Goal: Task Accomplishment & Management: Manage account settings

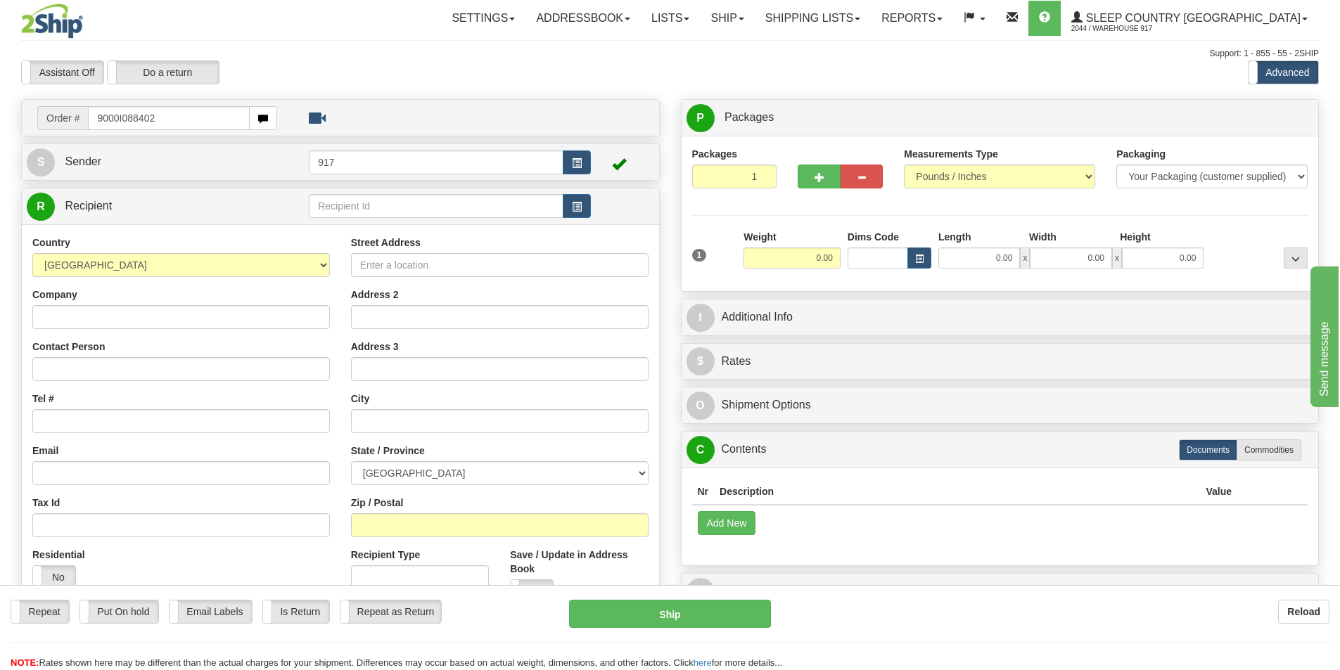
type input "9000I088402"
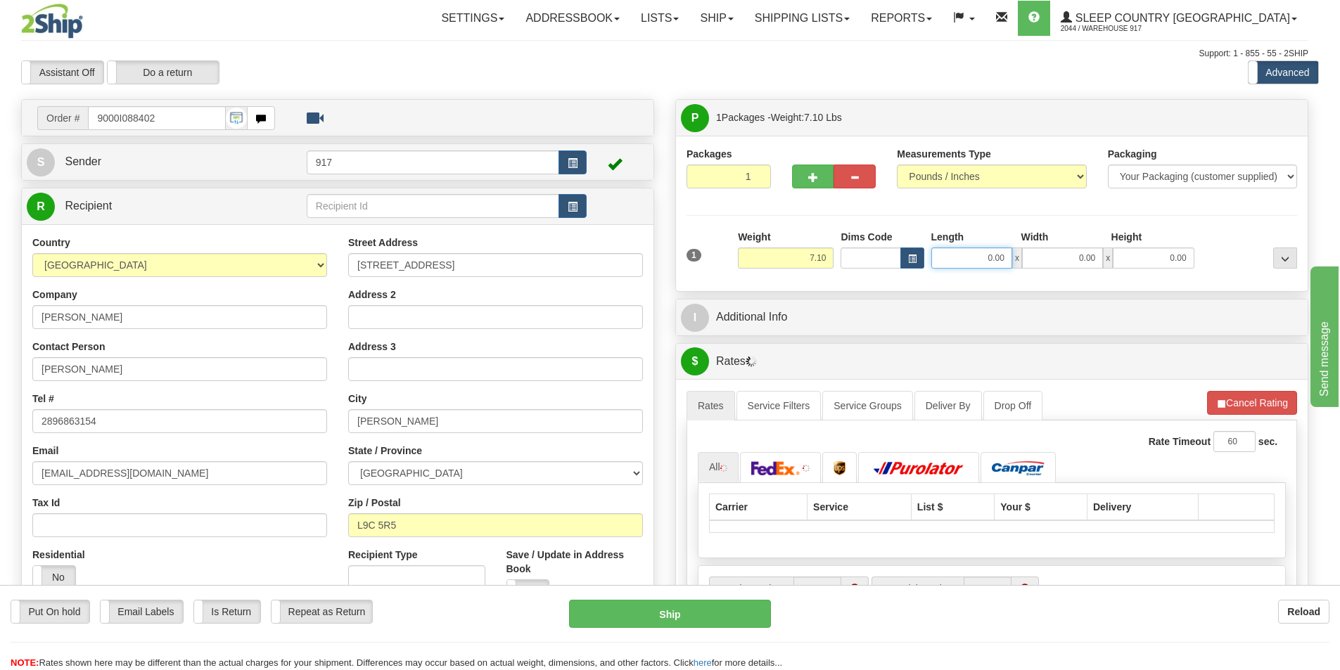
click at [994, 259] on input "0.00" at bounding box center [971, 258] width 81 height 21
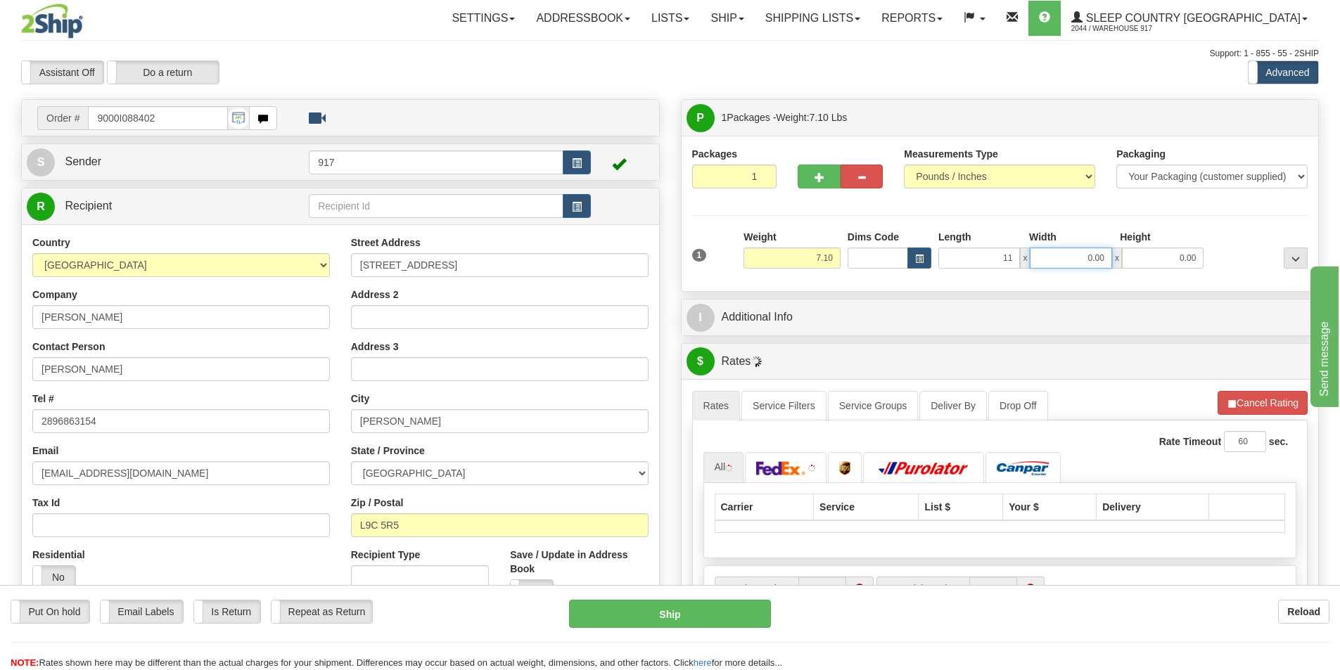
type input "11.00"
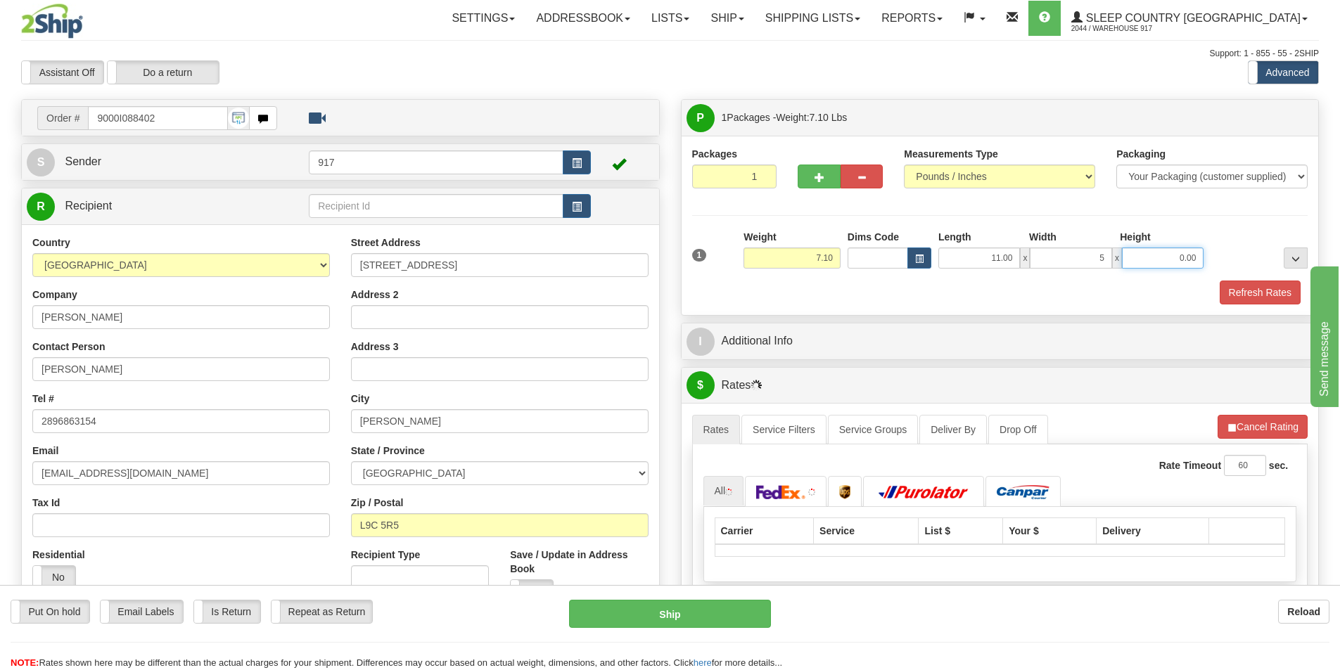
type input "5.00"
type input "13"
type input "13.00"
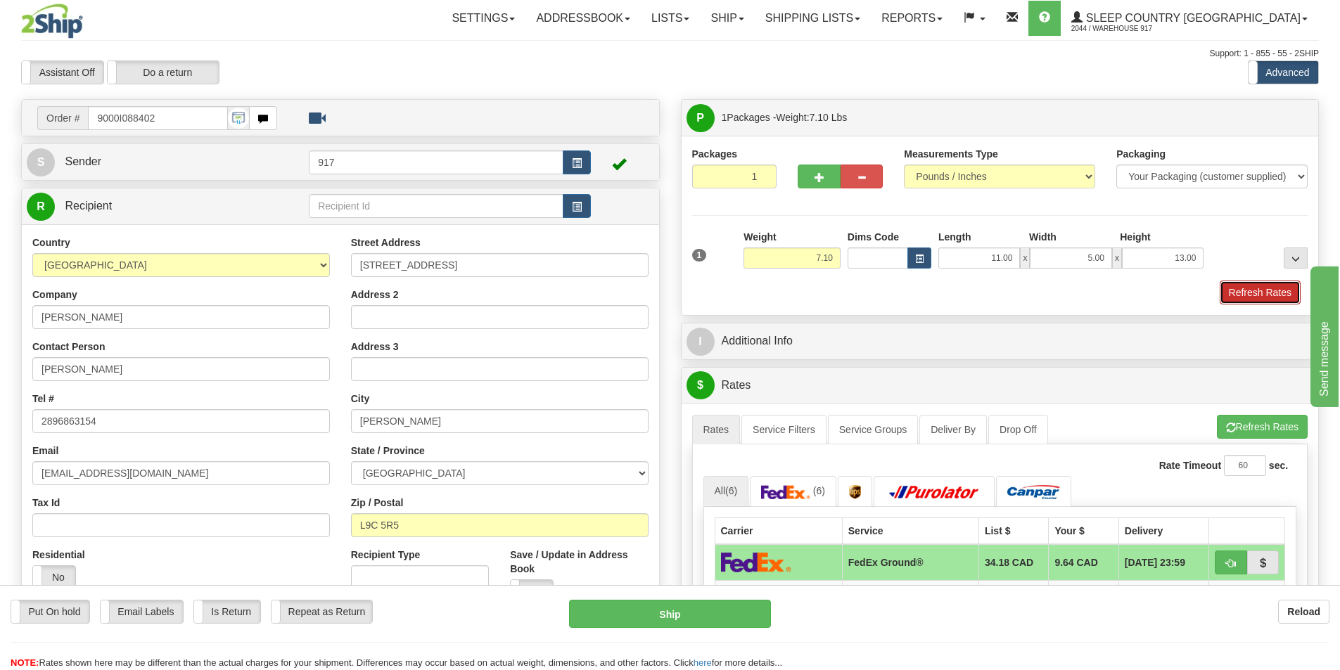
click at [1248, 288] on button "Refresh Rates" at bounding box center [1259, 293] width 81 height 24
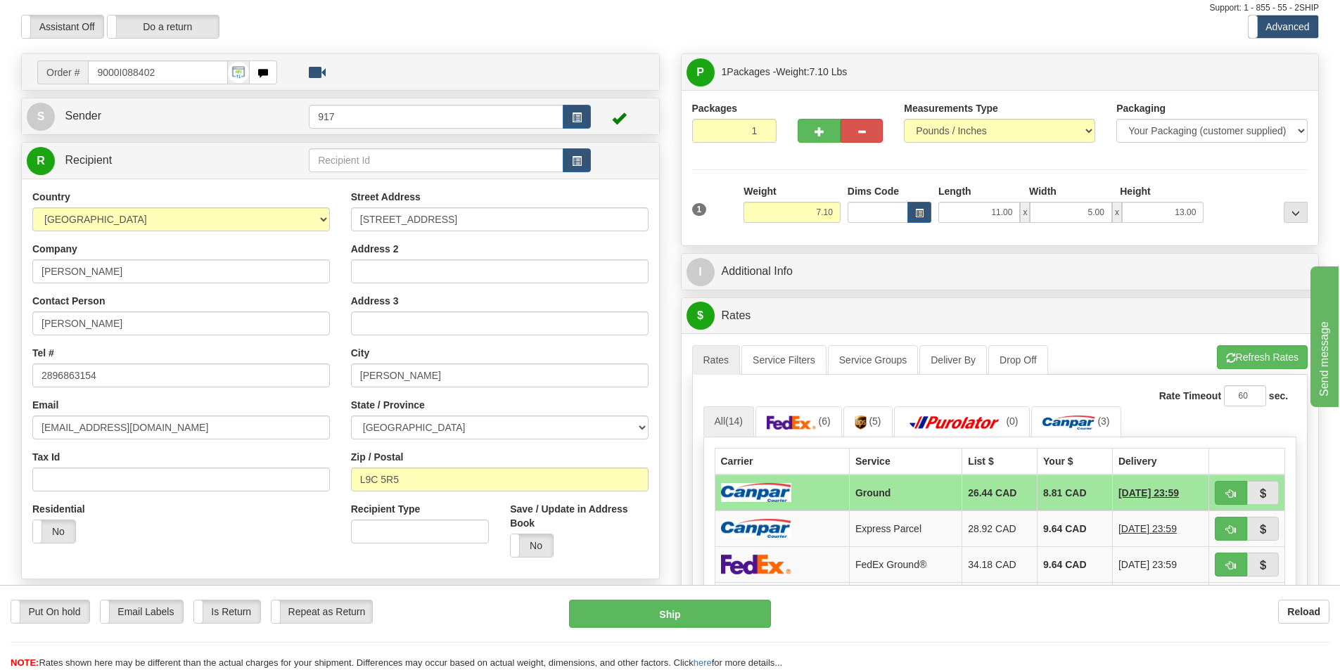
scroll to position [70, 0]
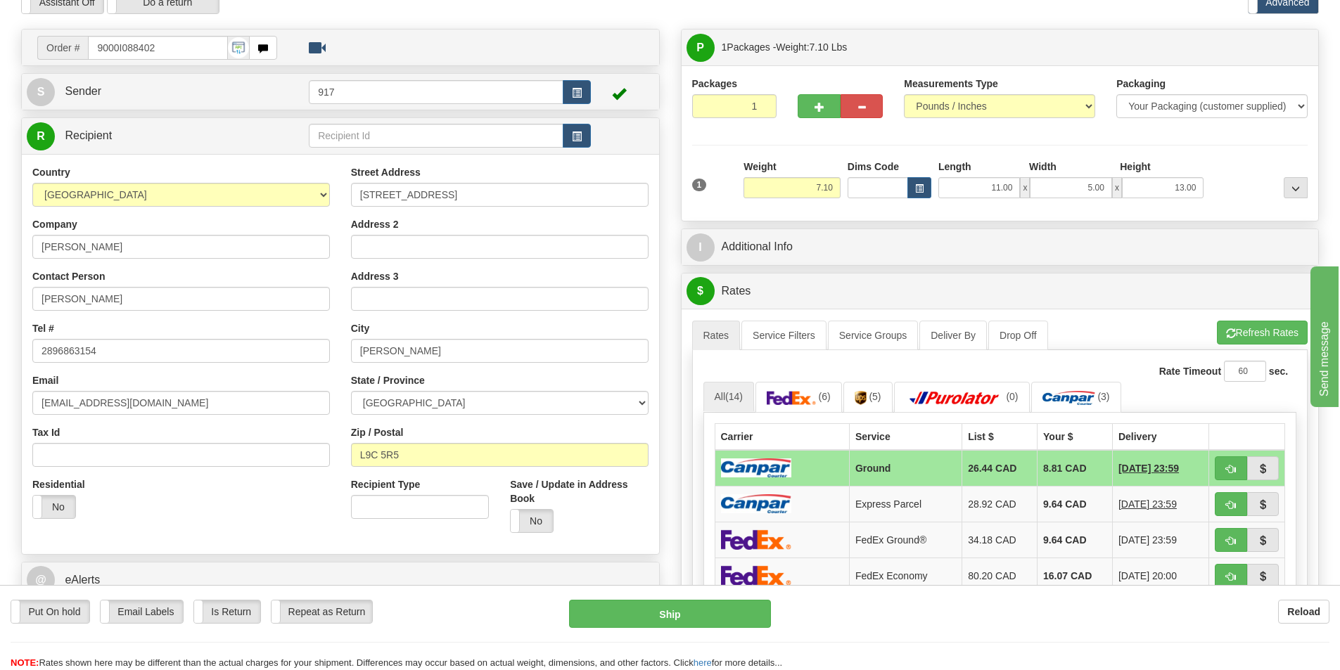
click at [830, 472] on td at bounding box center [781, 468] width 134 height 37
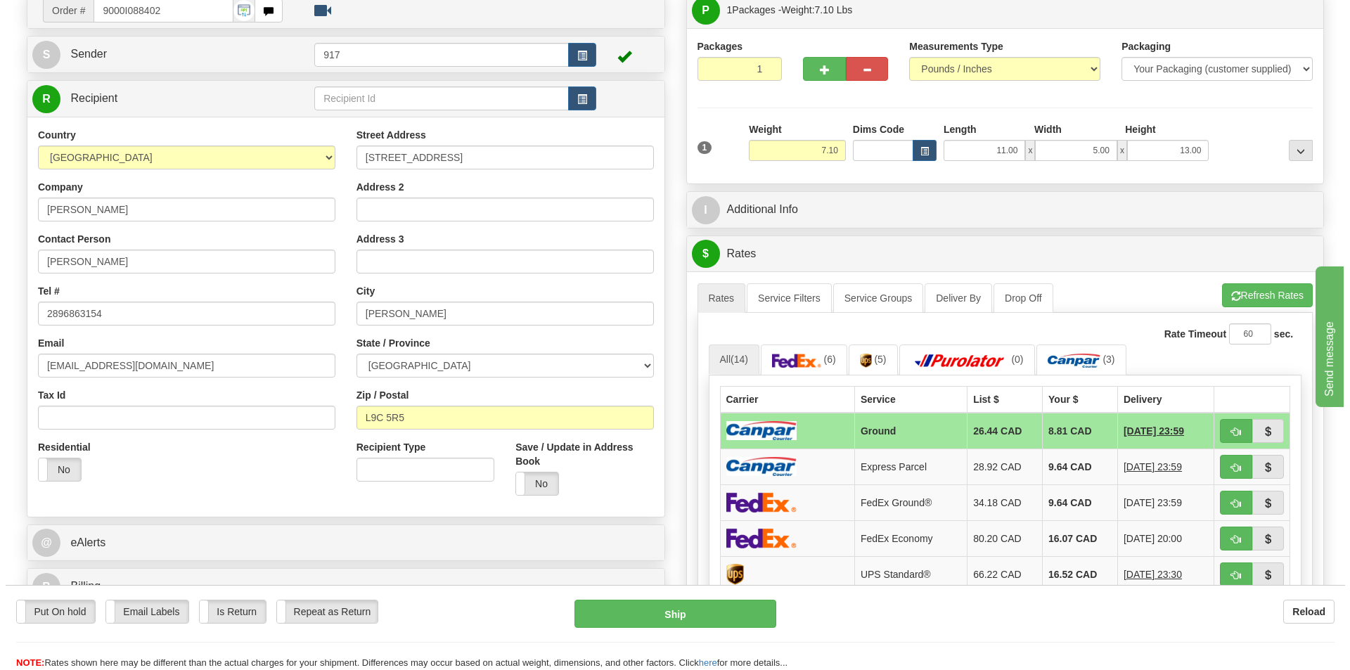
scroll to position [141, 0]
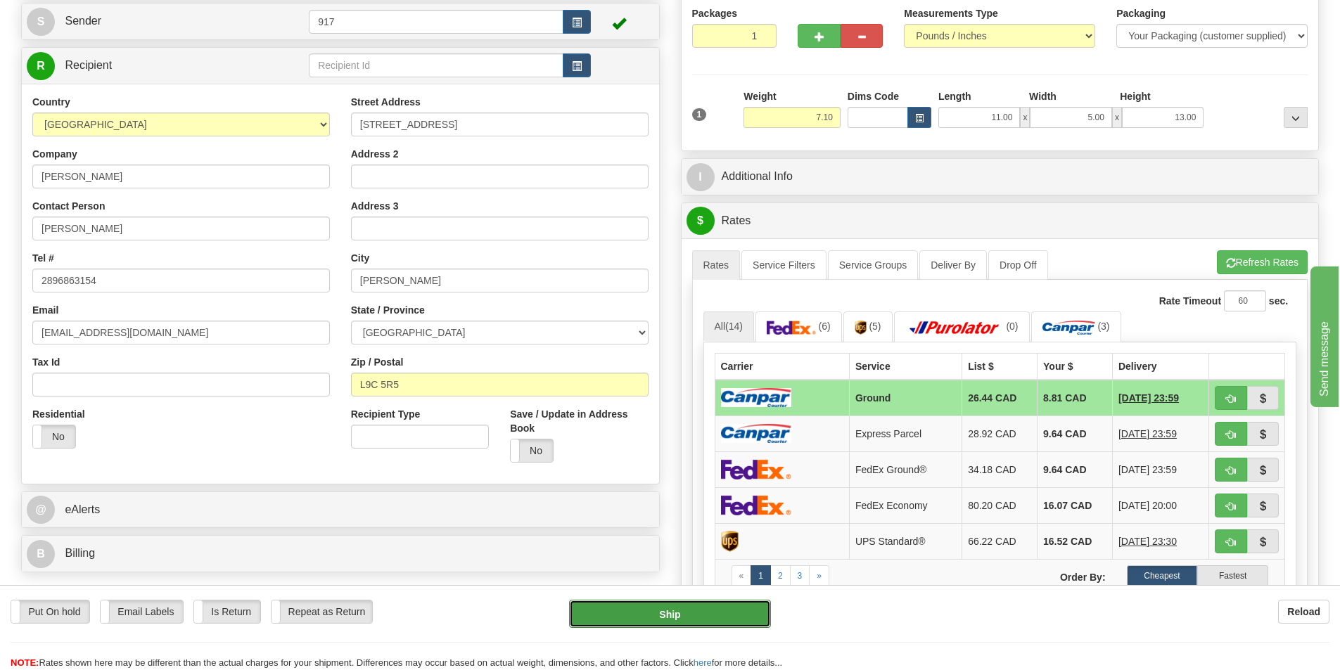
click at [716, 621] on button "Ship" at bounding box center [670, 614] width 202 height 28
type input "1"
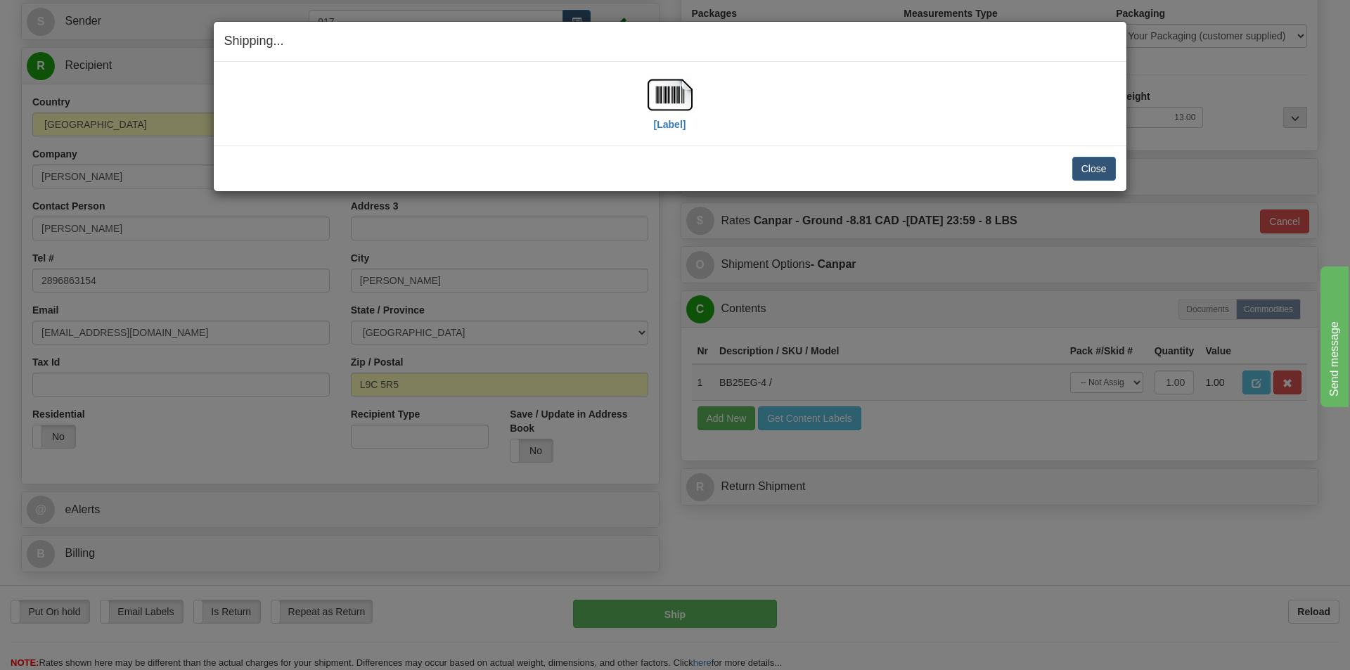
click at [705, 97] on div "[Label]" at bounding box center [670, 103] width 892 height 63
click at [693, 99] on div "[Label]" at bounding box center [670, 103] width 892 height 63
click at [674, 98] on img at bounding box center [670, 94] width 45 height 45
click at [1107, 169] on button "Close" at bounding box center [1094, 169] width 44 height 24
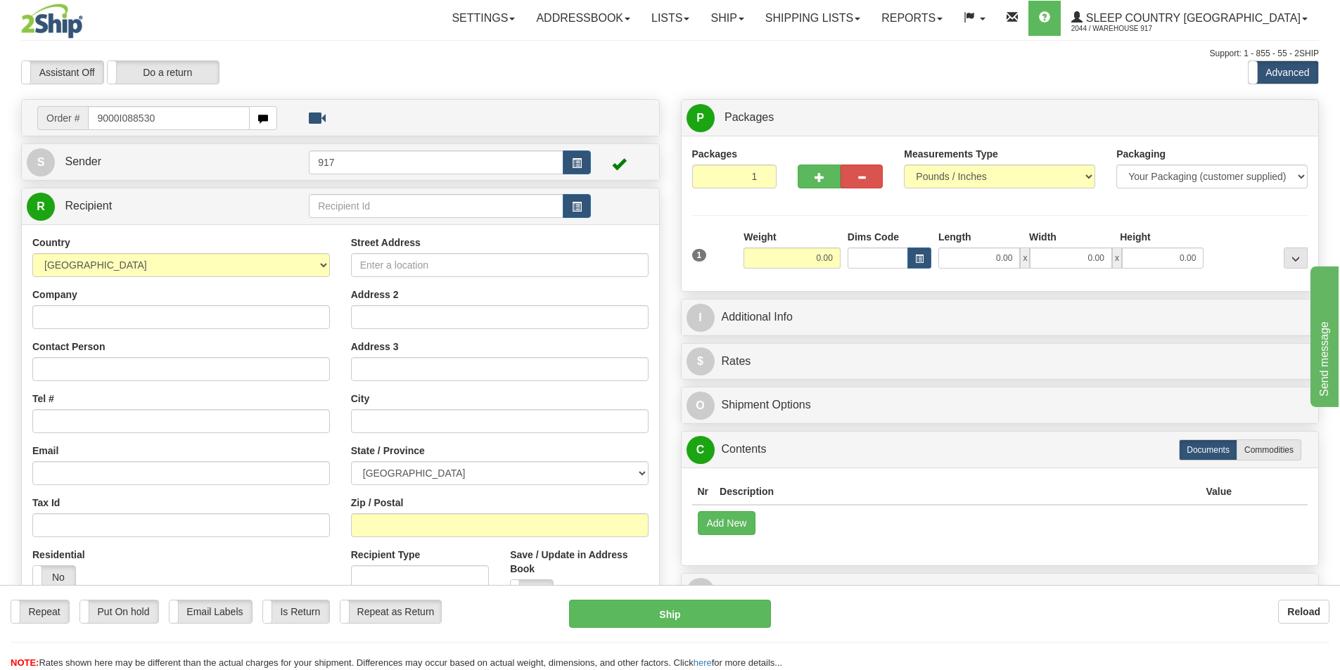
type input "9000I088530"
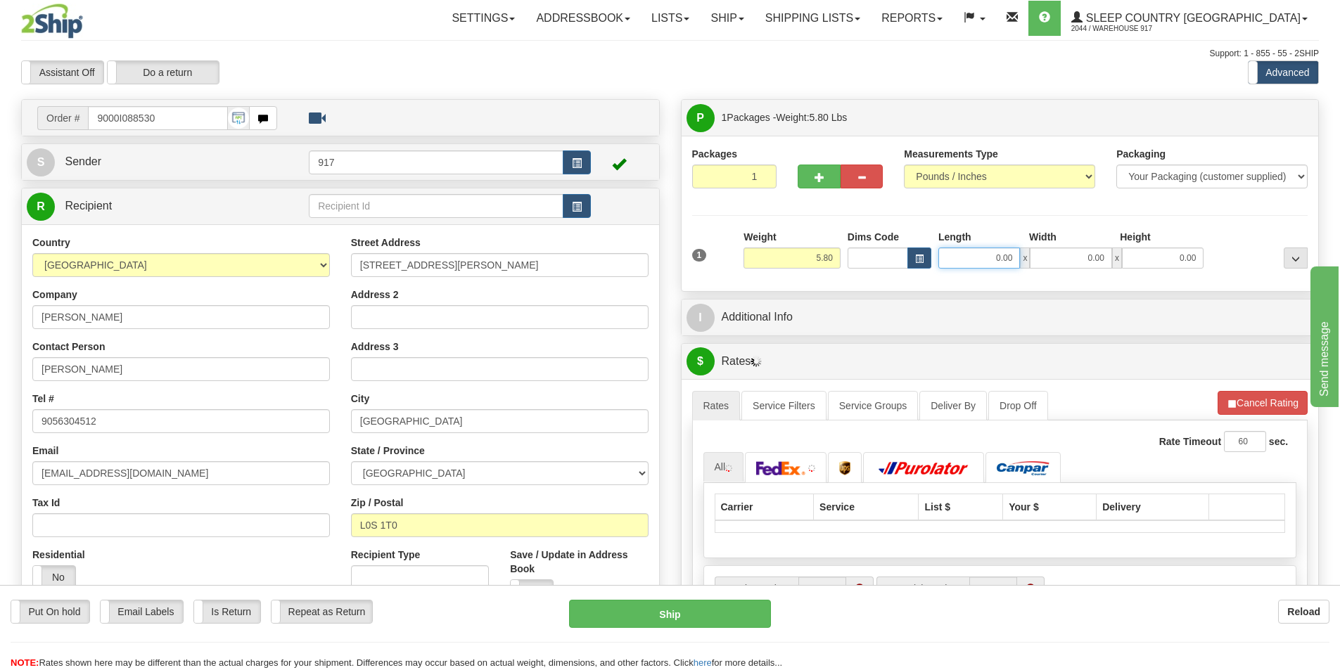
click at [980, 253] on input "0.00" at bounding box center [979, 258] width 82 height 21
type input "15.00"
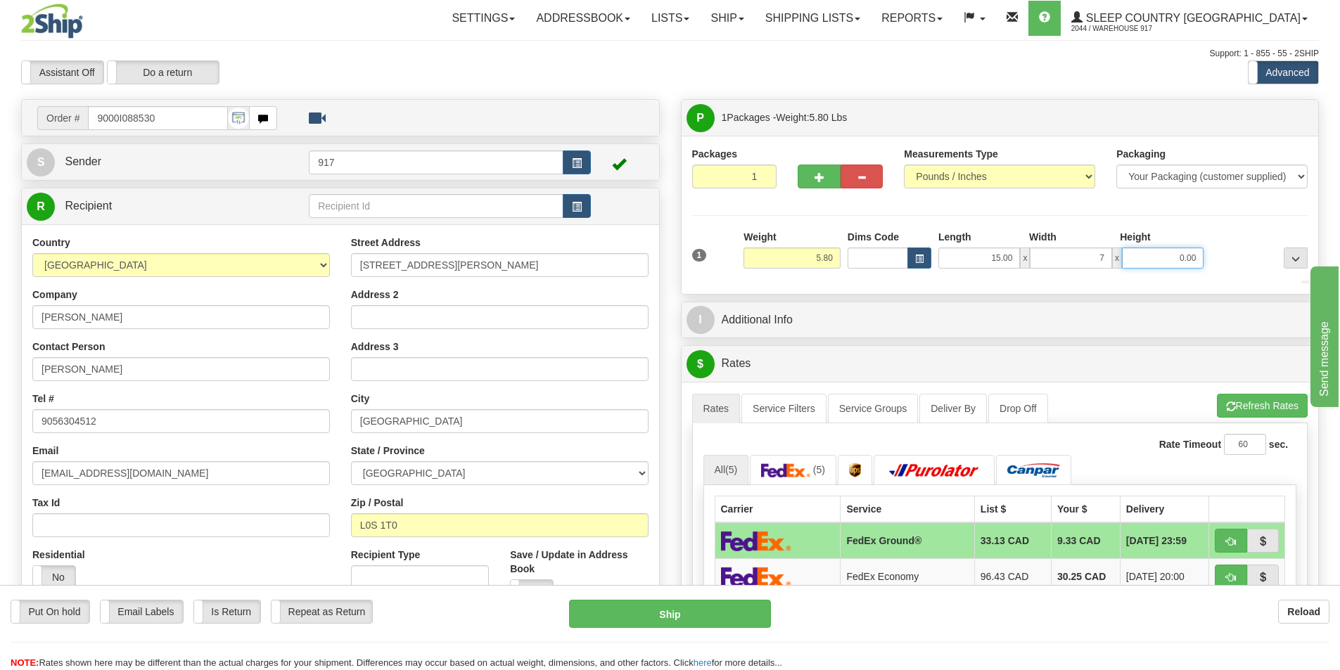
type input "7.00"
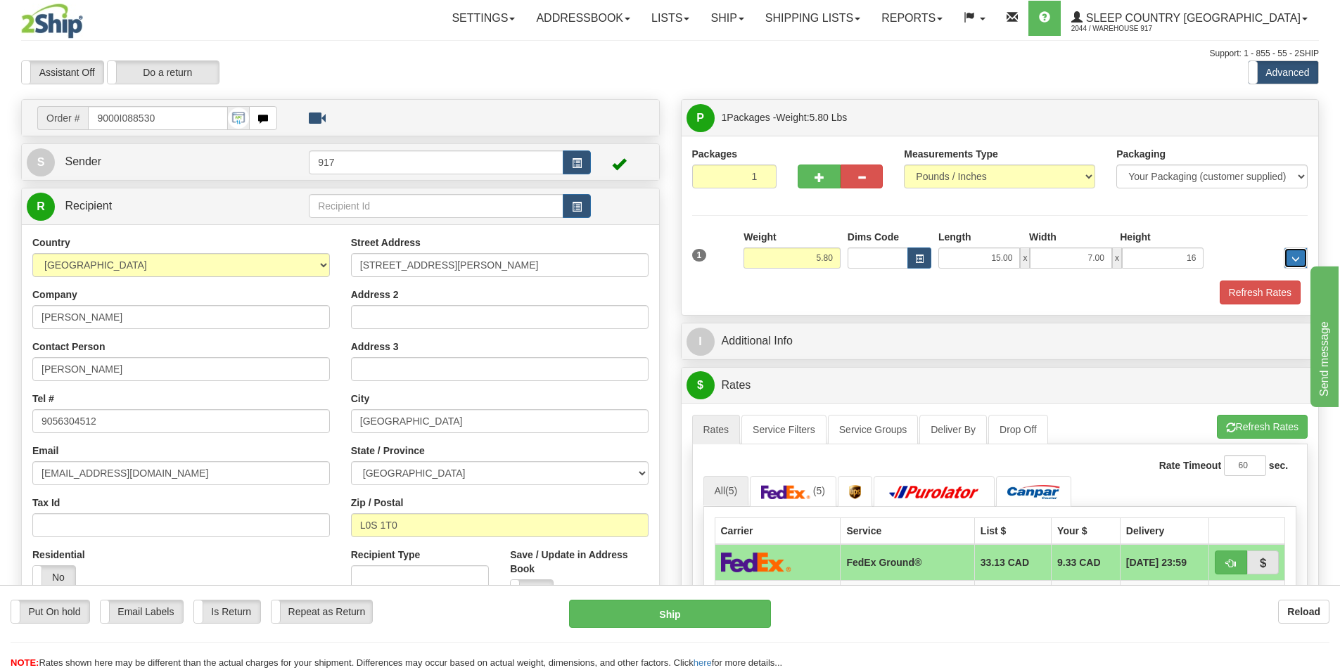
type input "16.00"
click at [1247, 296] on button "Refresh Rates" at bounding box center [1259, 293] width 81 height 24
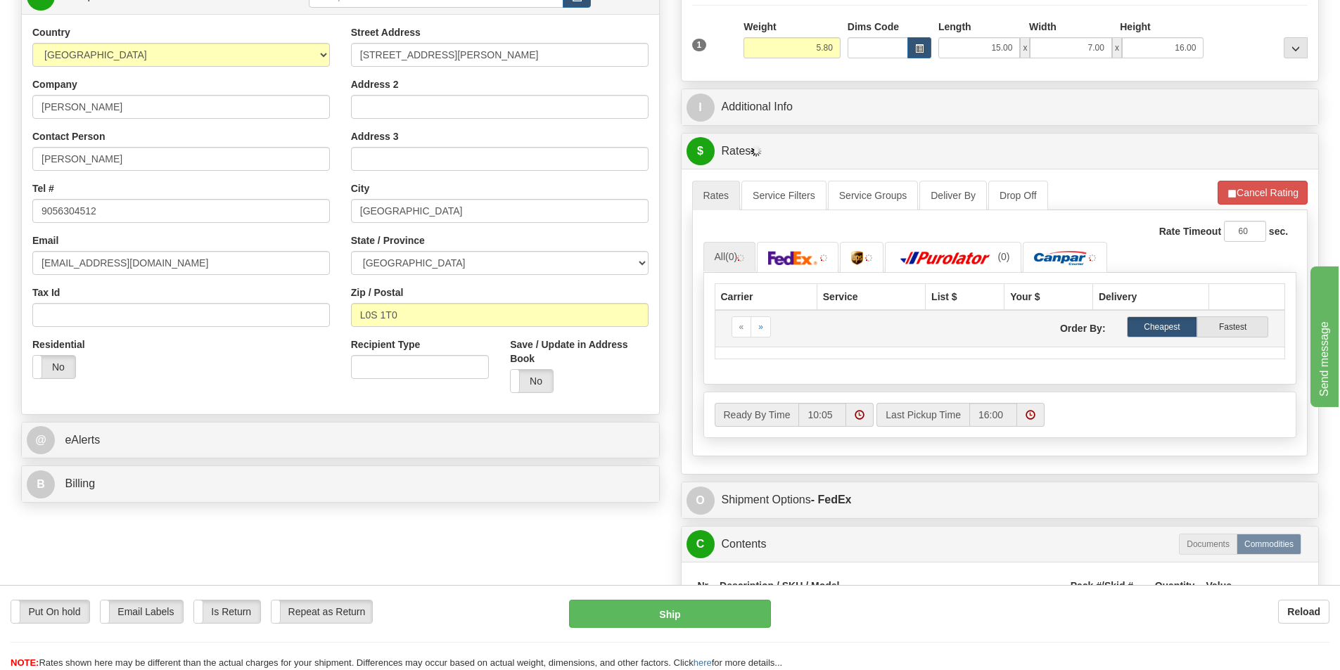
scroll to position [211, 0]
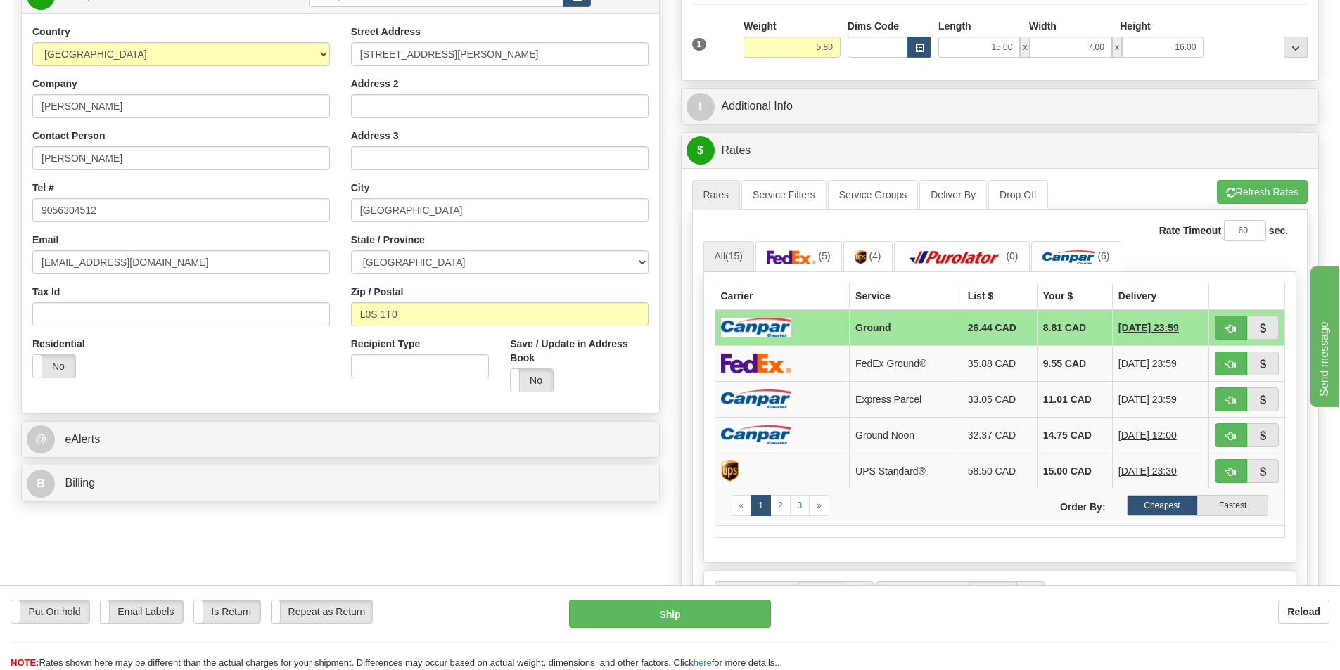
click at [786, 321] on img at bounding box center [756, 327] width 70 height 19
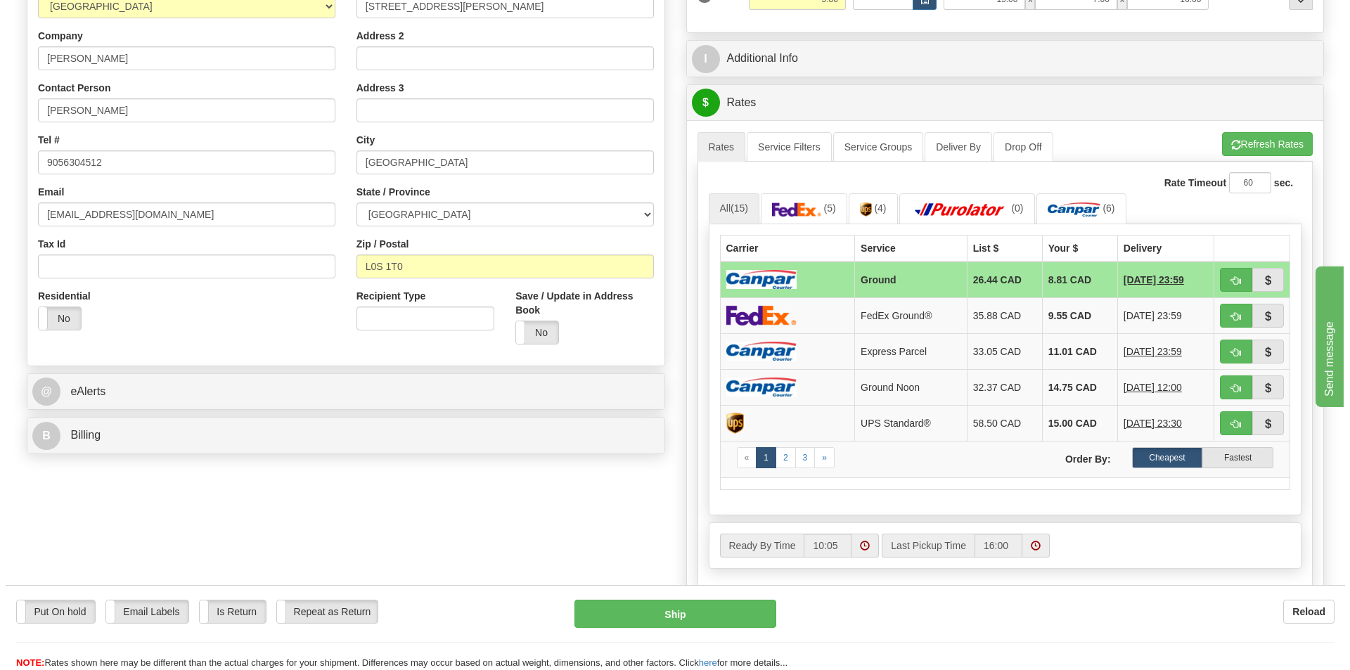
scroll to position [281, 0]
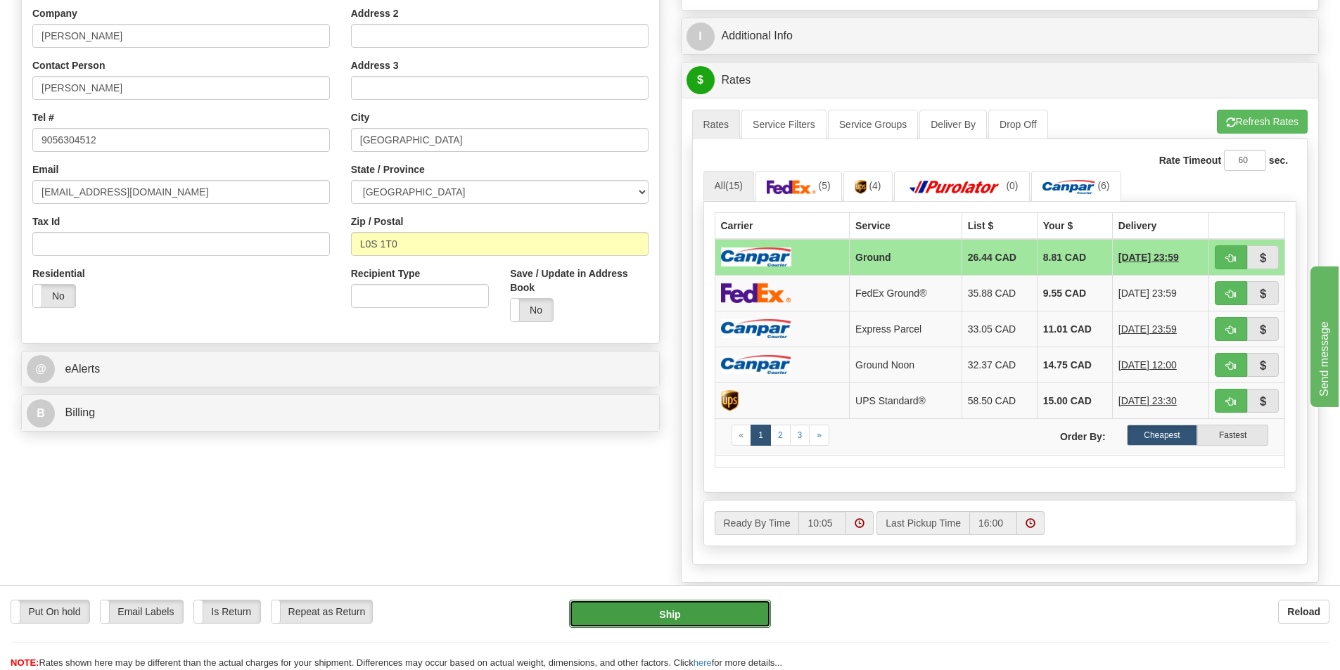
click at [712, 608] on button "Ship" at bounding box center [670, 614] width 202 height 28
type input "1"
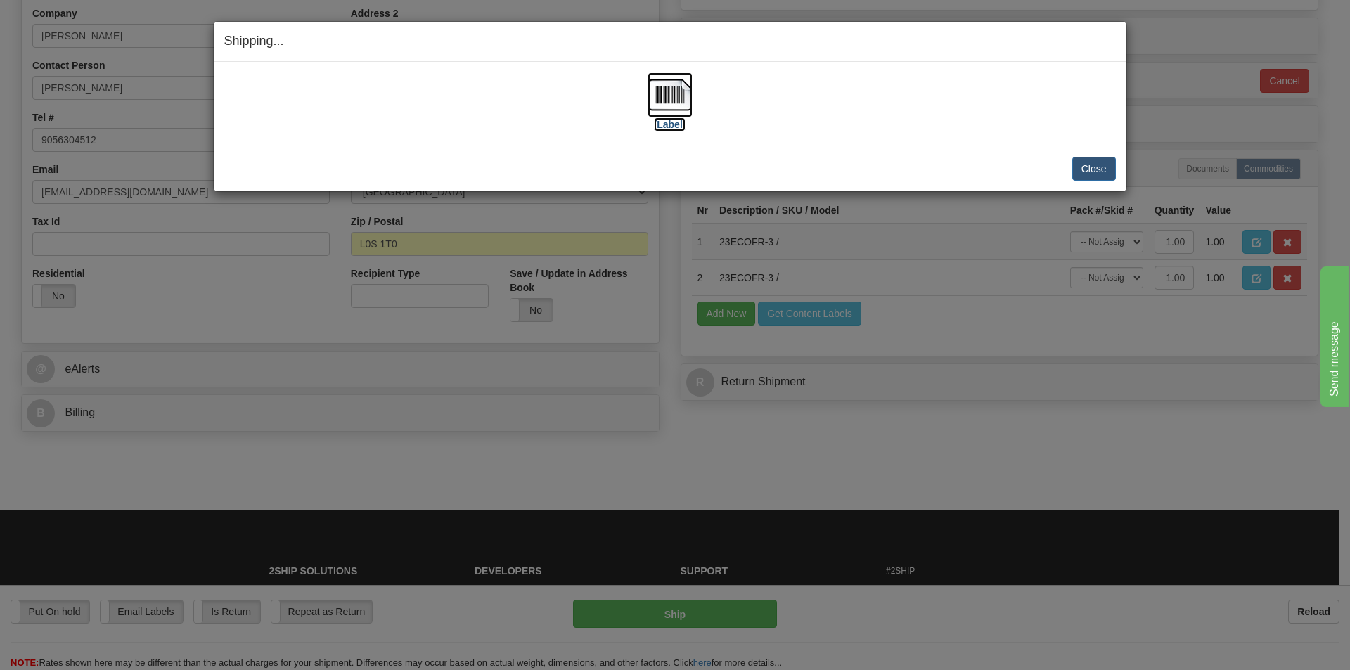
click at [675, 113] on img at bounding box center [670, 94] width 45 height 45
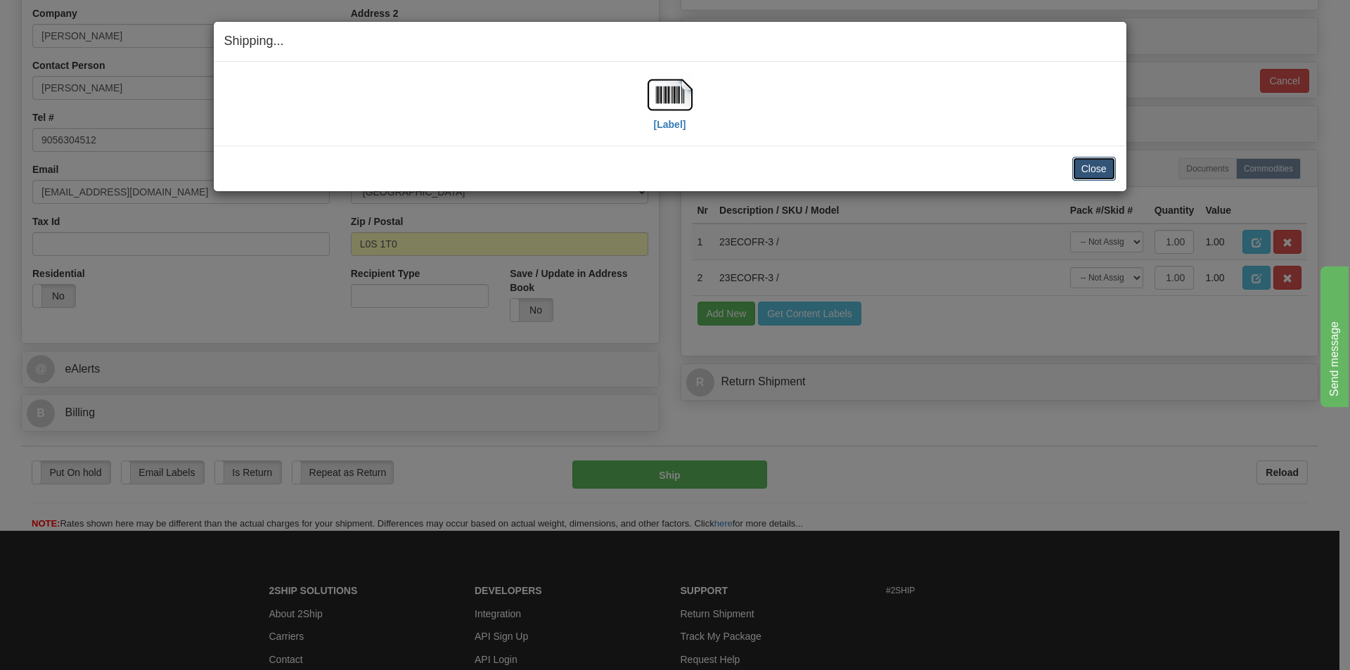
click at [1092, 175] on button "Close" at bounding box center [1094, 169] width 44 height 24
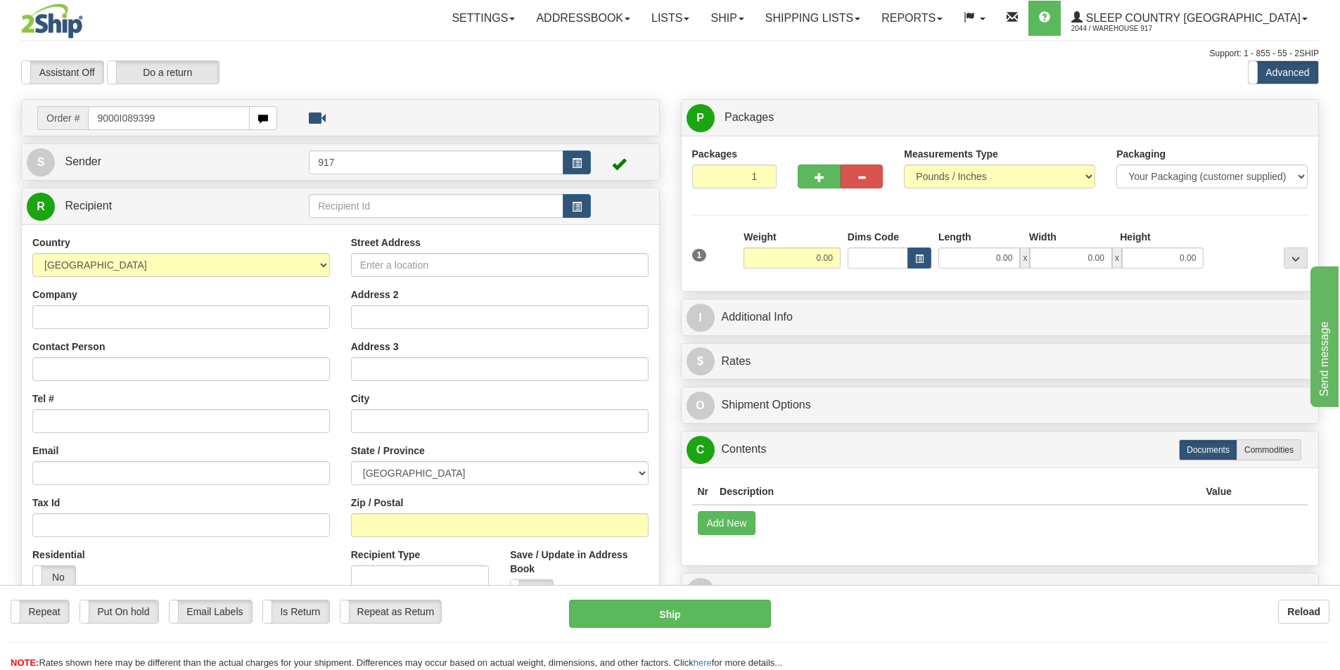
type input "9000I089399"
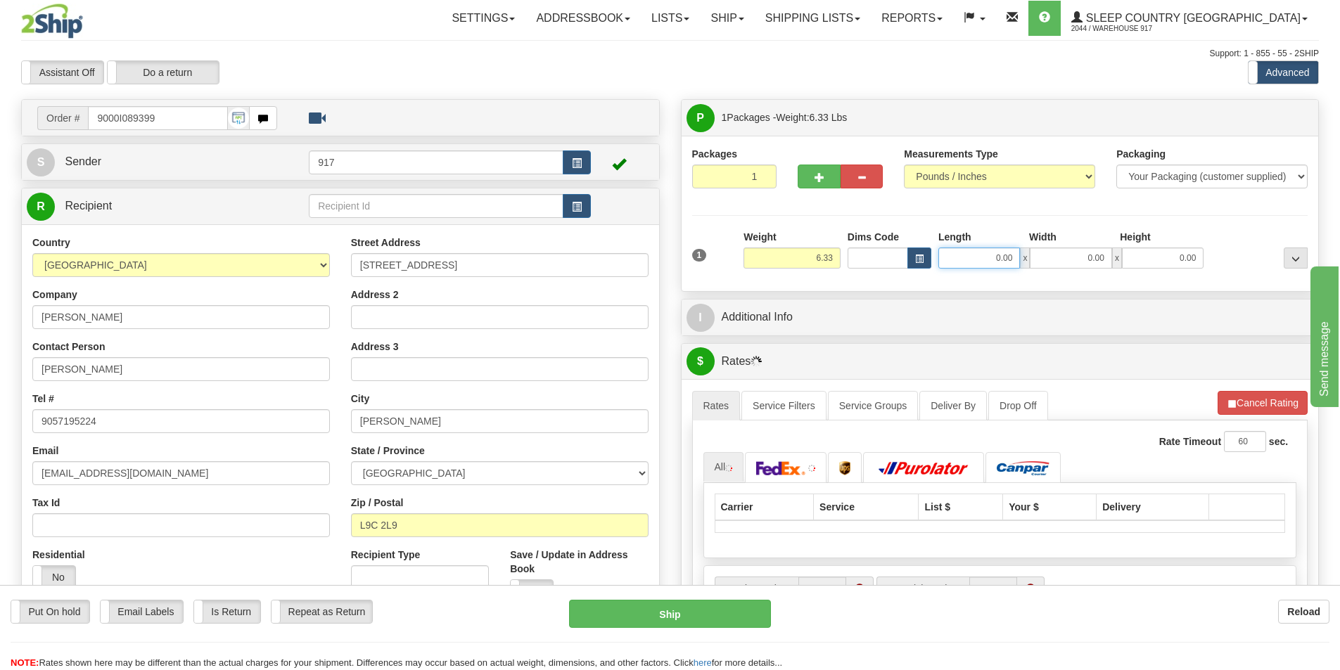
click at [964, 259] on input "0.00" at bounding box center [979, 258] width 82 height 21
type input "8.00"
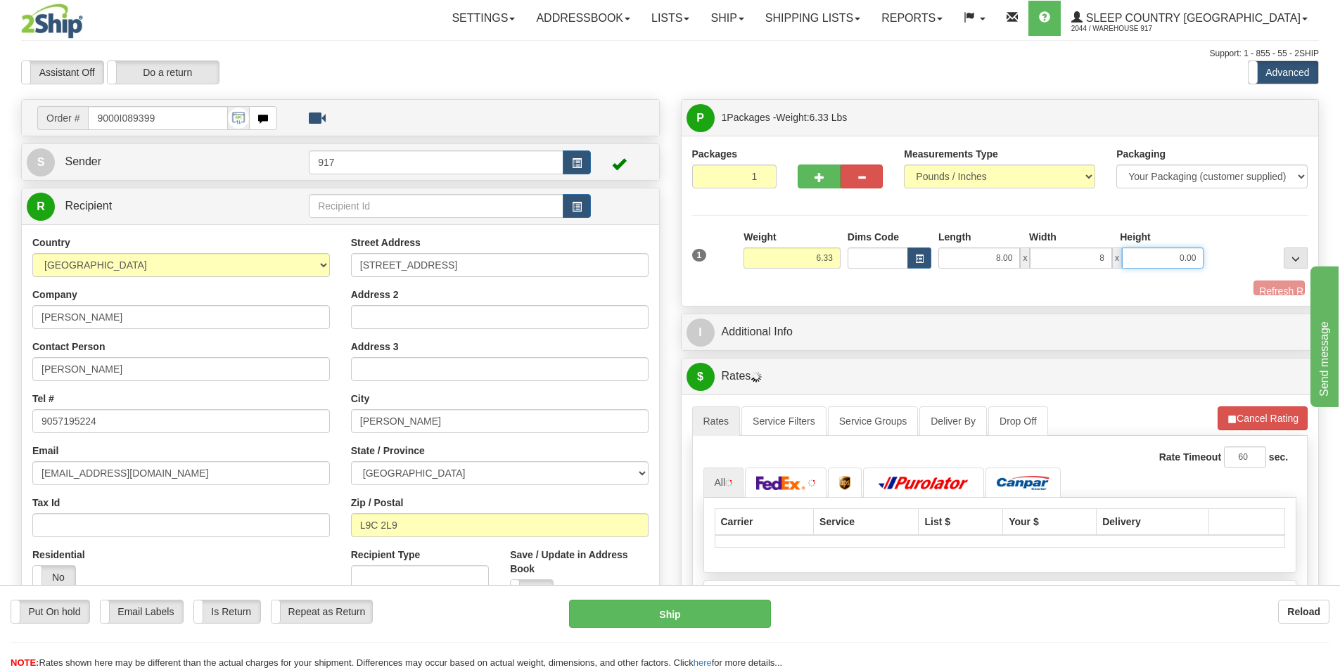
type input "8.00"
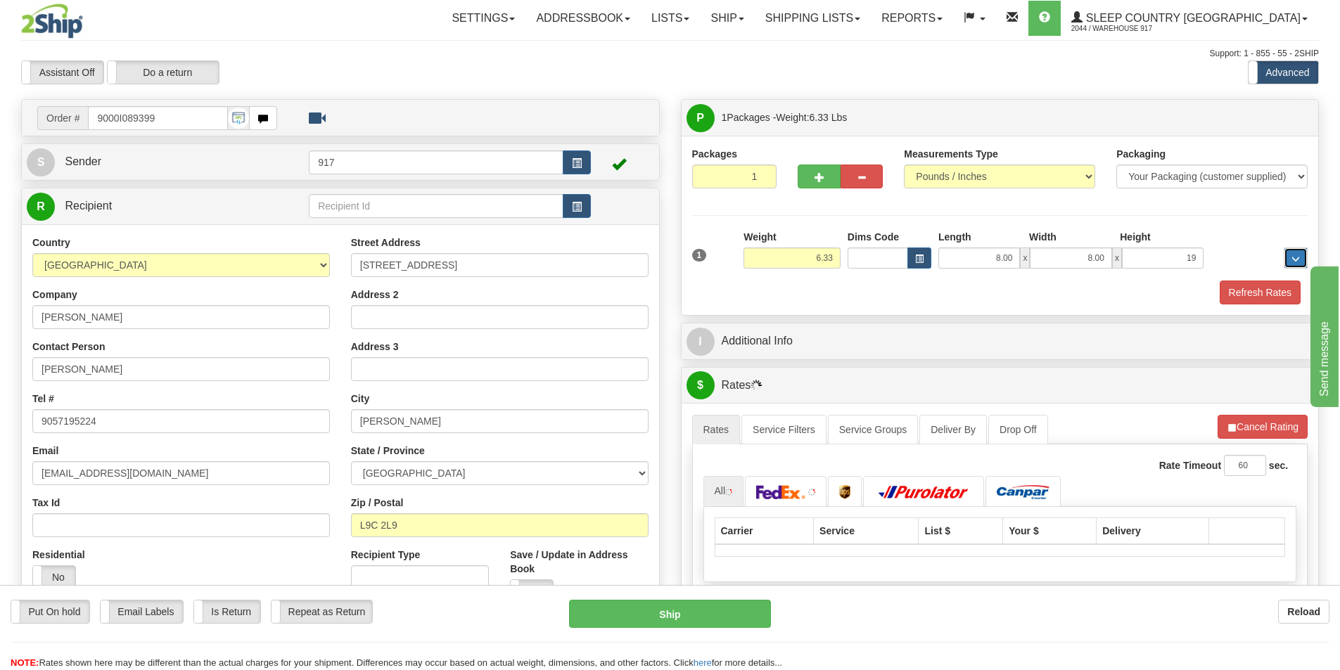
type input "19.00"
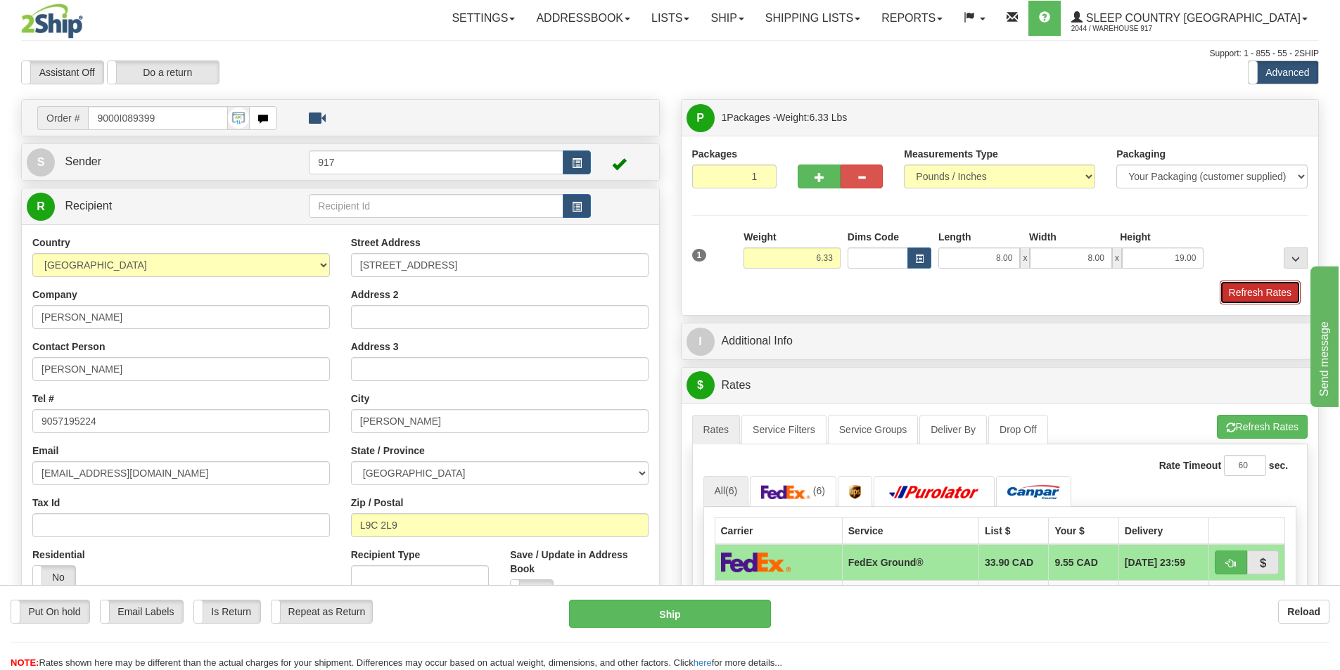
click at [1222, 286] on button "Refresh Rates" at bounding box center [1259, 293] width 81 height 24
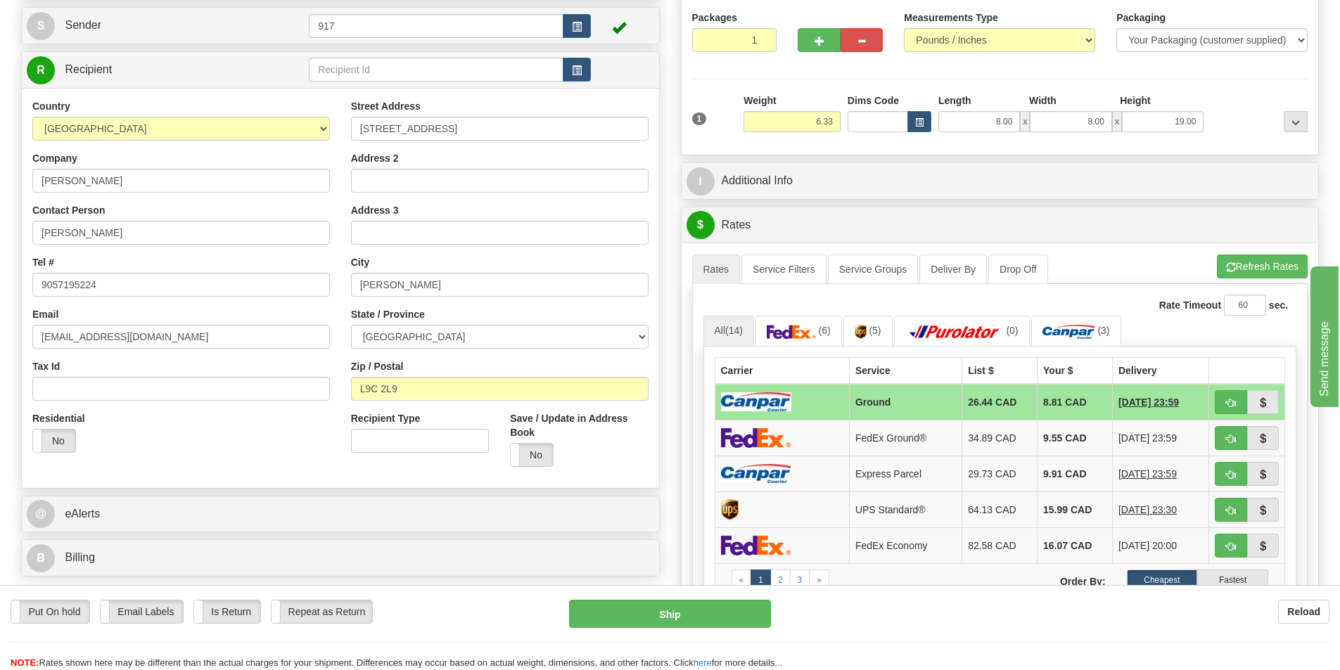
scroll to position [141, 0]
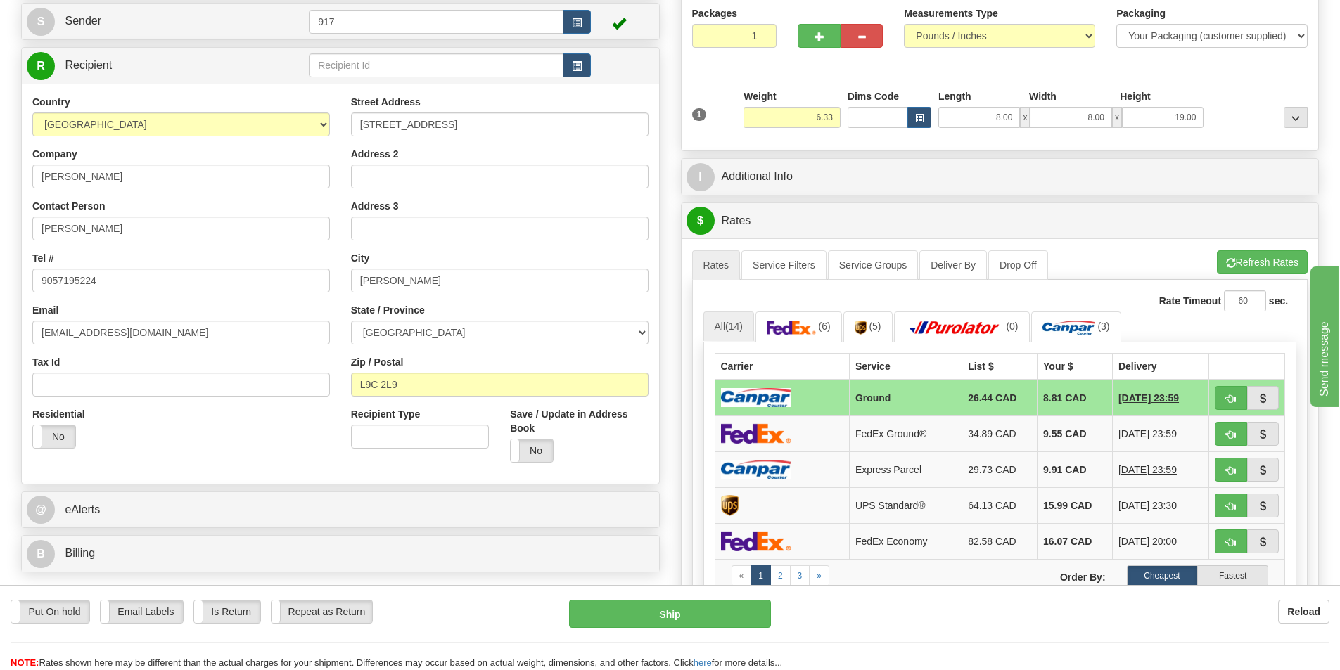
click at [809, 402] on td at bounding box center [781, 398] width 134 height 37
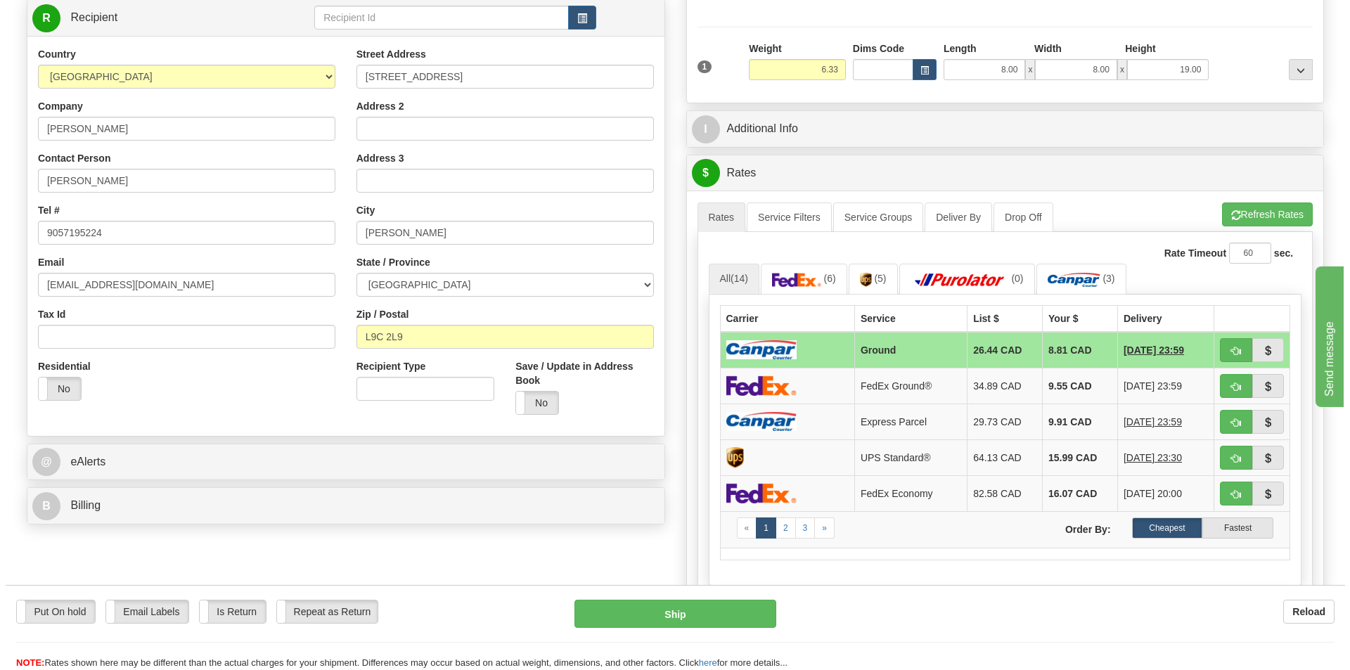
scroll to position [211, 0]
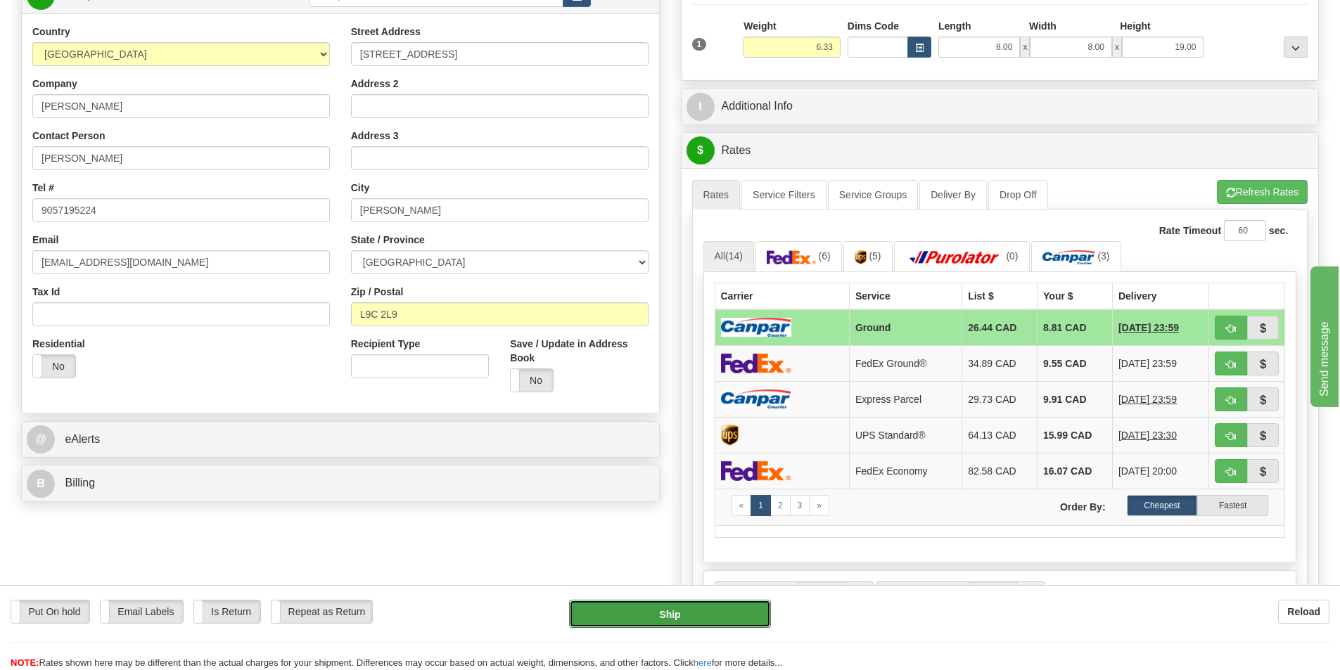
click at [705, 603] on button "Ship" at bounding box center [670, 614] width 202 height 28
type input "1"
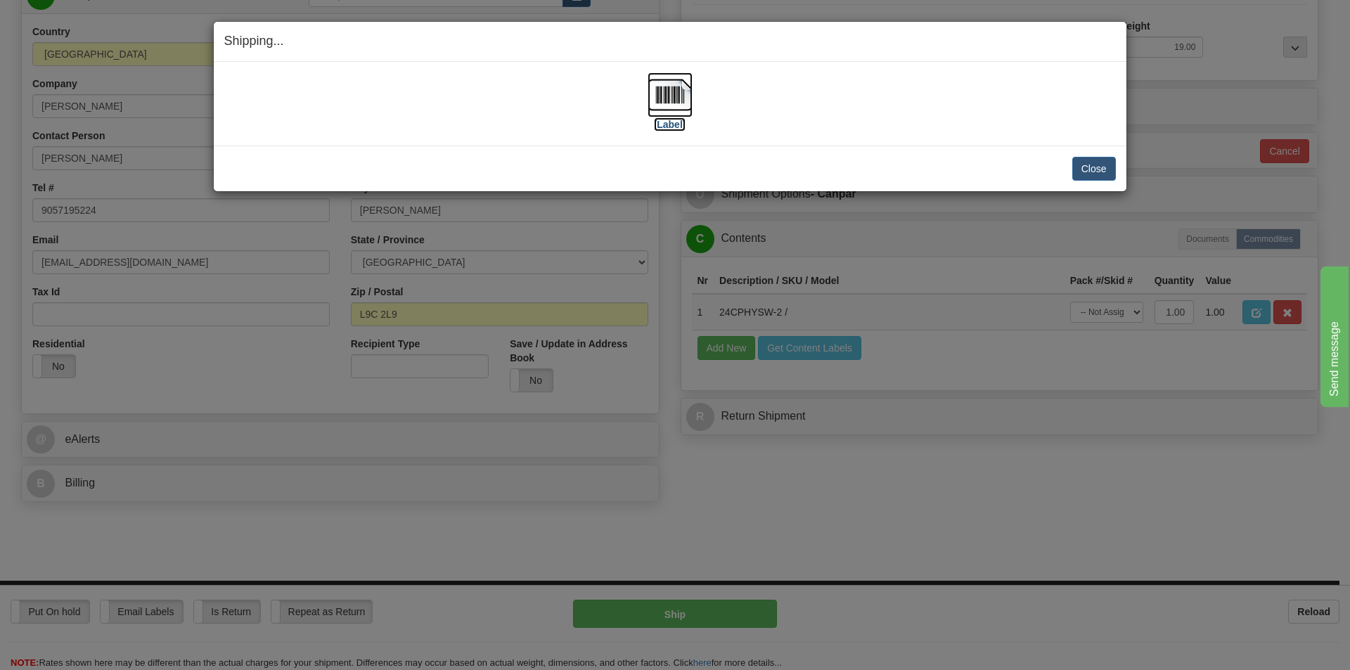
click at [681, 113] on img at bounding box center [670, 94] width 45 height 45
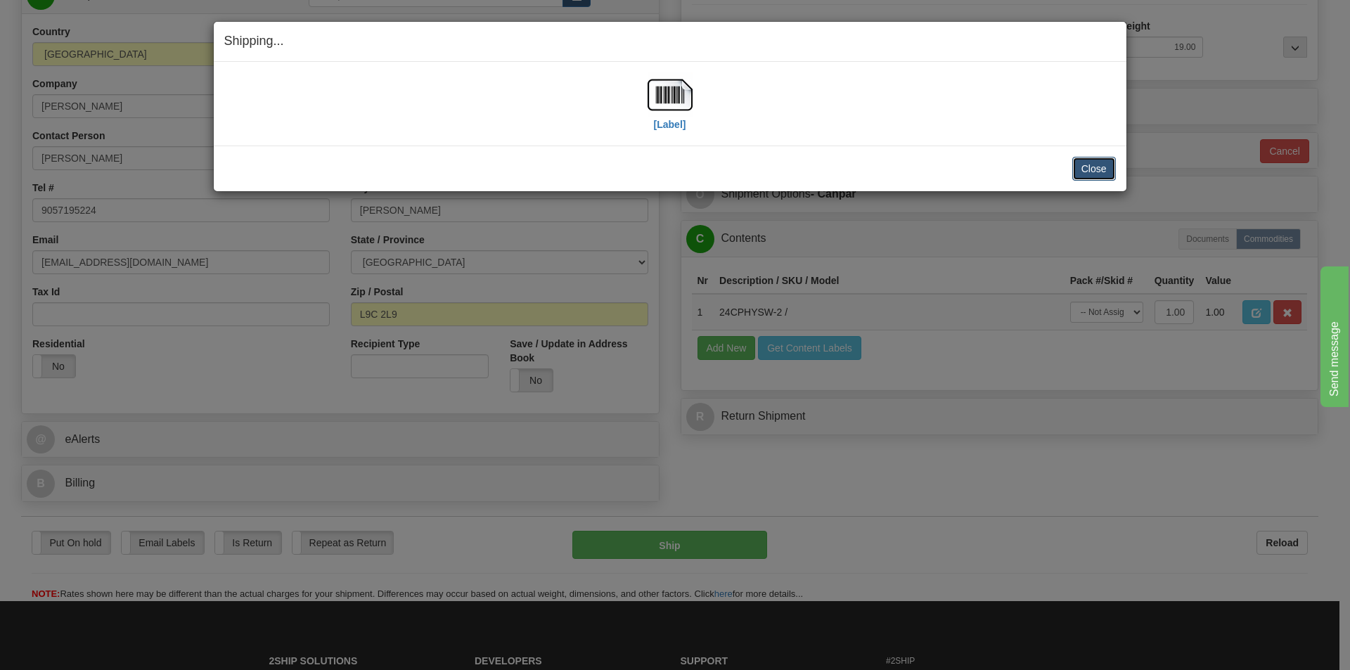
click at [1086, 176] on button "Close" at bounding box center [1094, 169] width 44 height 24
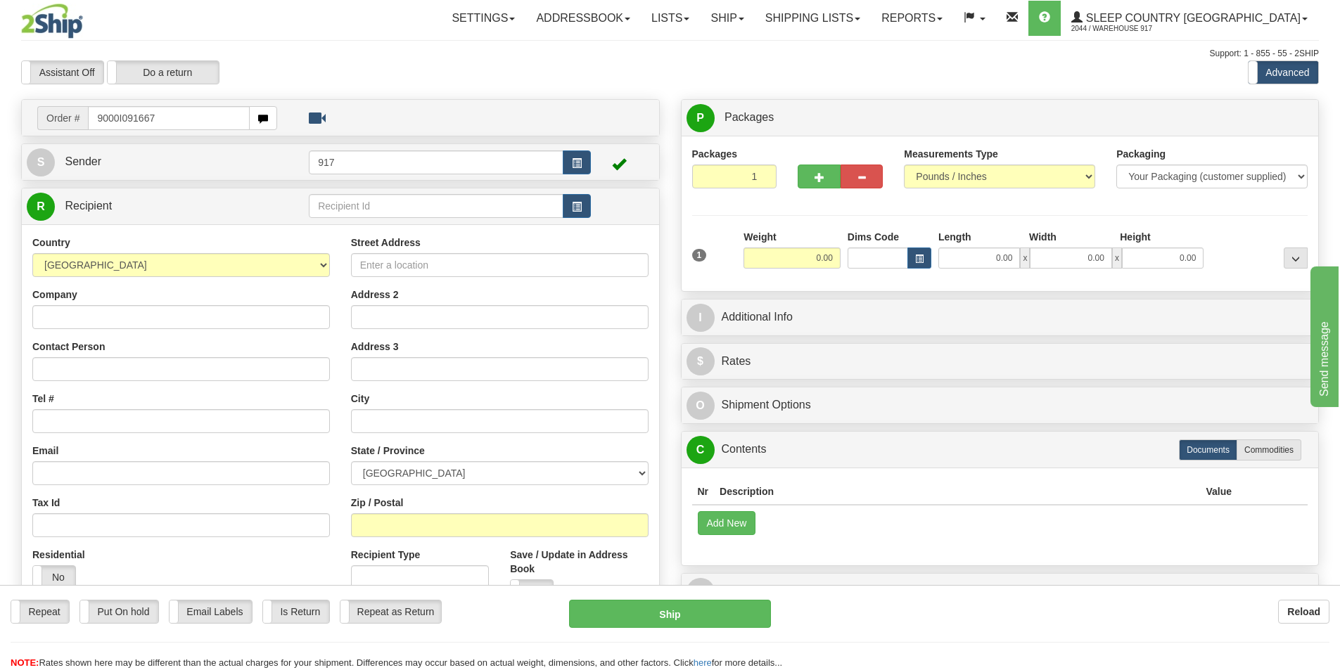
type input "9000I091667"
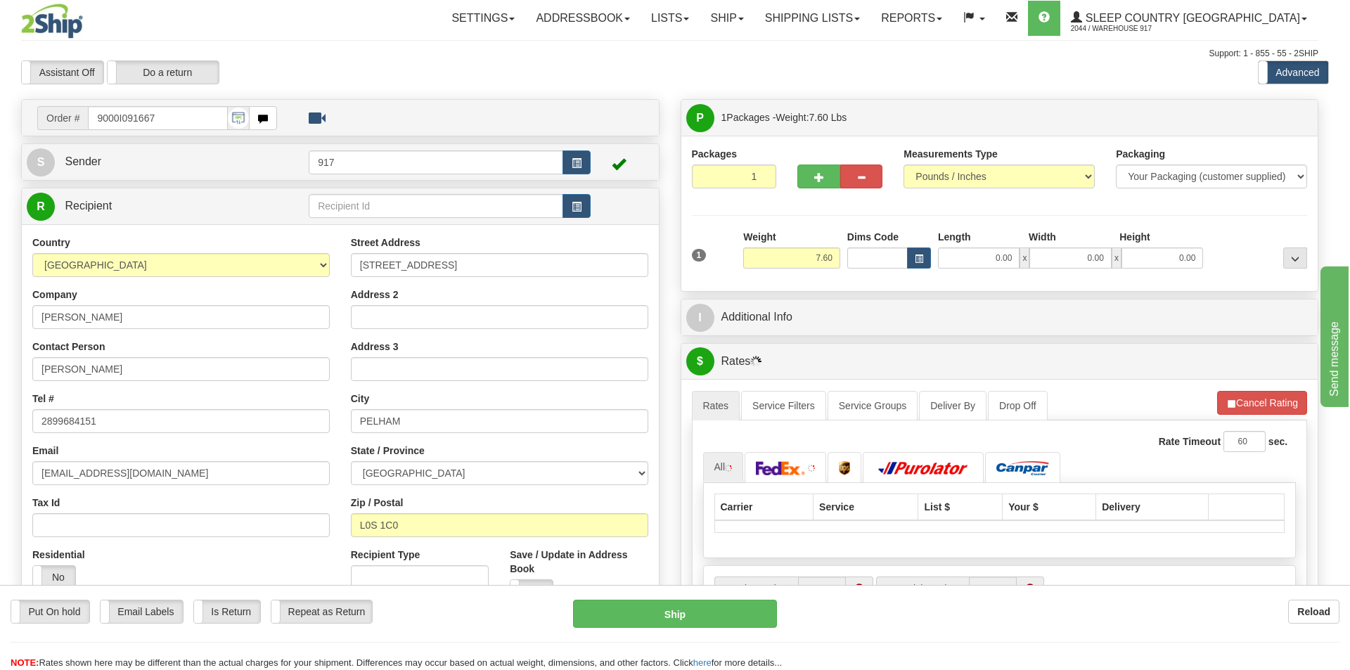
click at [994, 255] on div at bounding box center [675, 335] width 1350 height 670
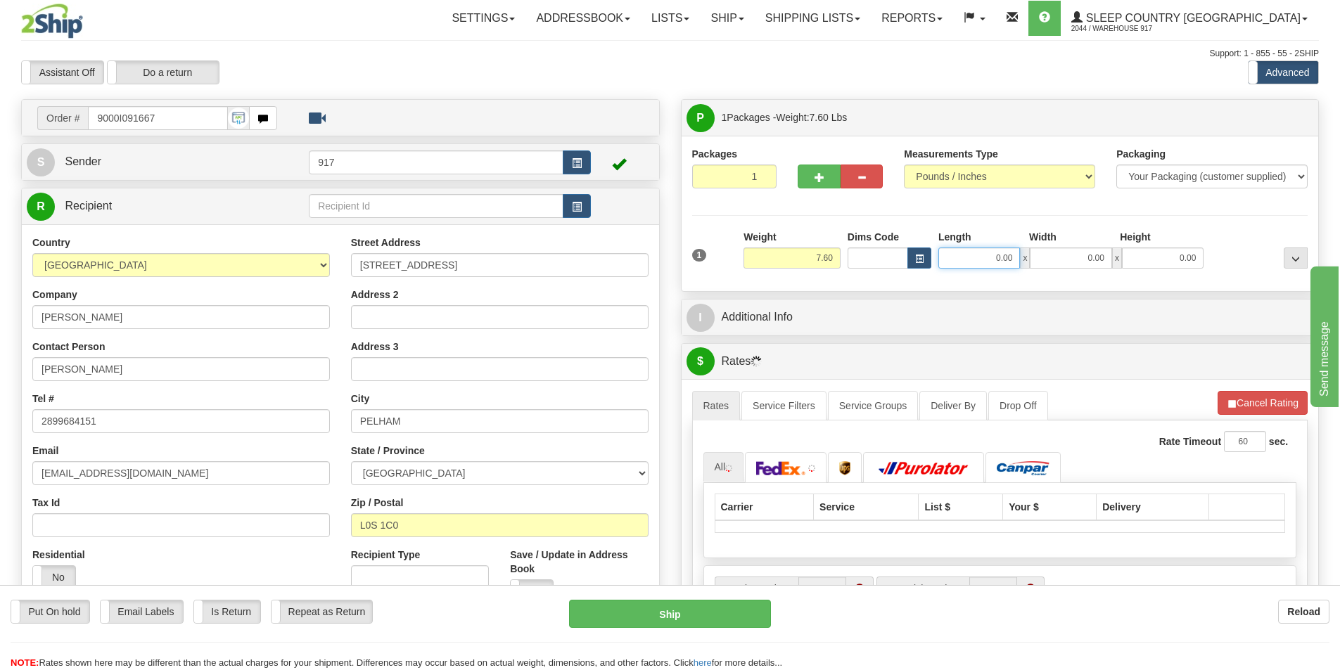
click at [994, 255] on input "0.00" at bounding box center [979, 258] width 82 height 21
type input "16.00"
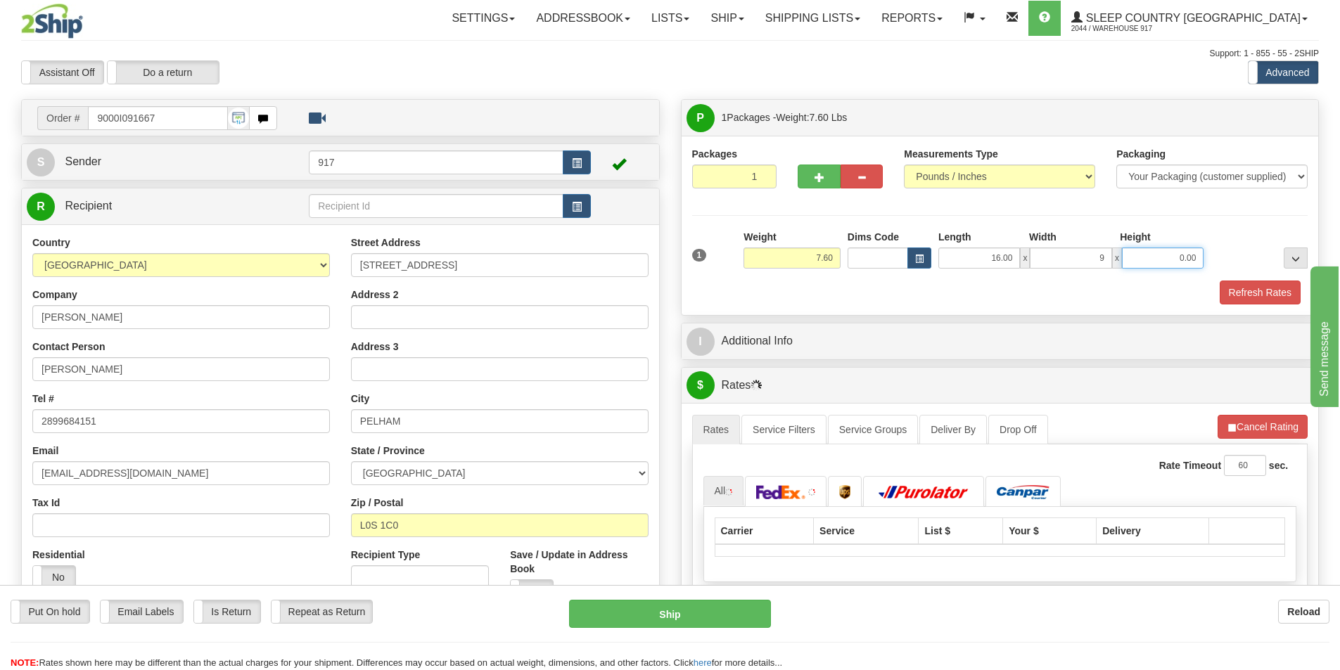
type input "9.00"
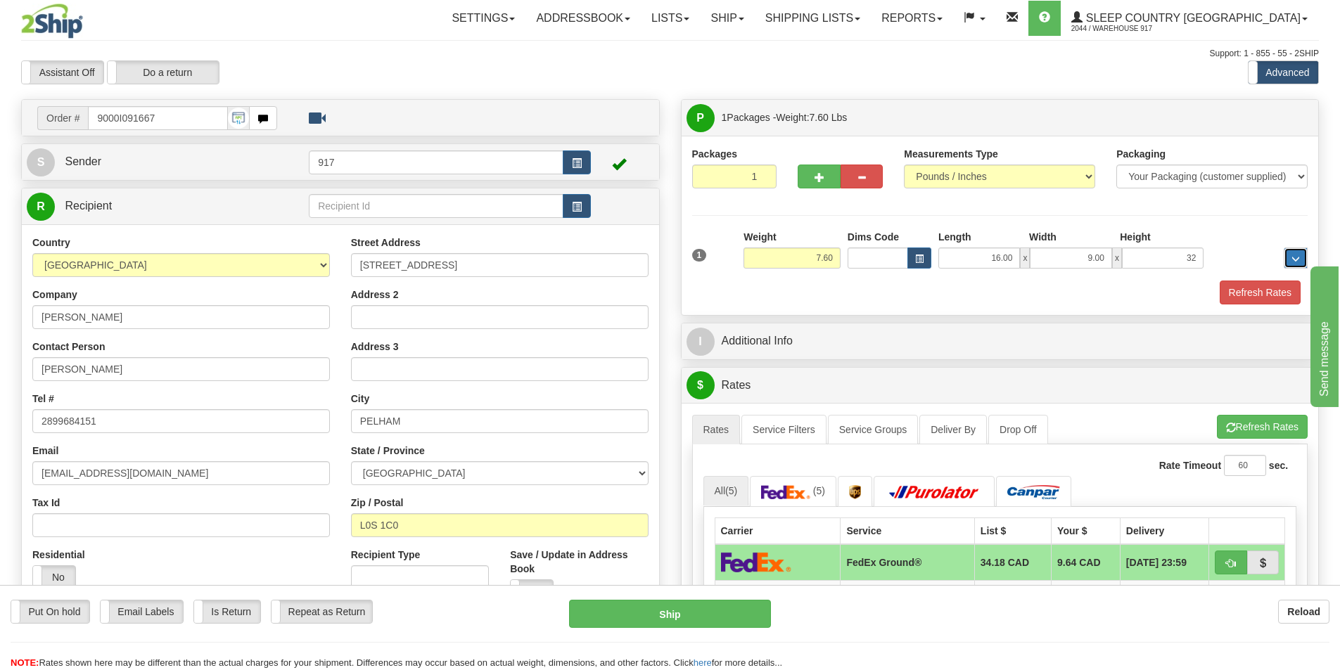
type input "32.00"
click at [1224, 280] on div "Packaging Your Packaging (customer supplied) Envelope (carrier supplied) Pack (…" at bounding box center [1025, 280] width 571 height 1
drag, startPoint x: 1233, startPoint y: 292, endPoint x: 1216, endPoint y: 291, distance: 16.9
click at [1233, 293] on button "Refresh Rates" at bounding box center [1259, 293] width 81 height 24
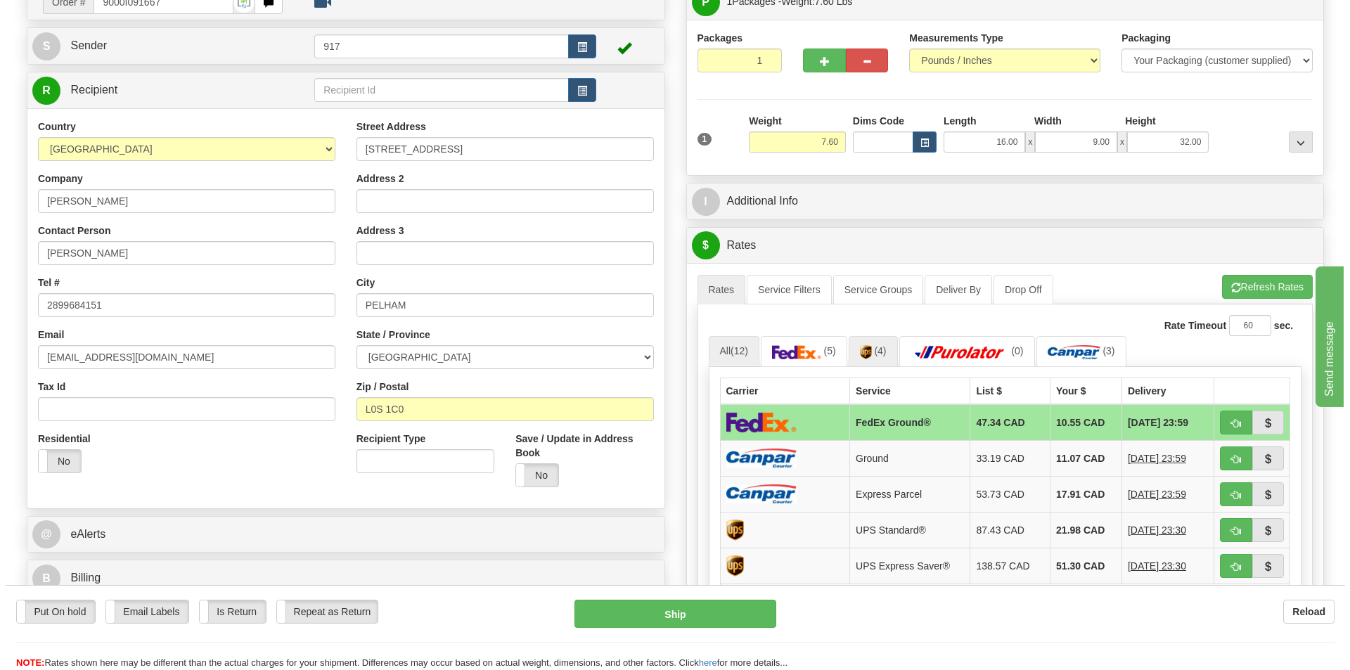
scroll to position [141, 0]
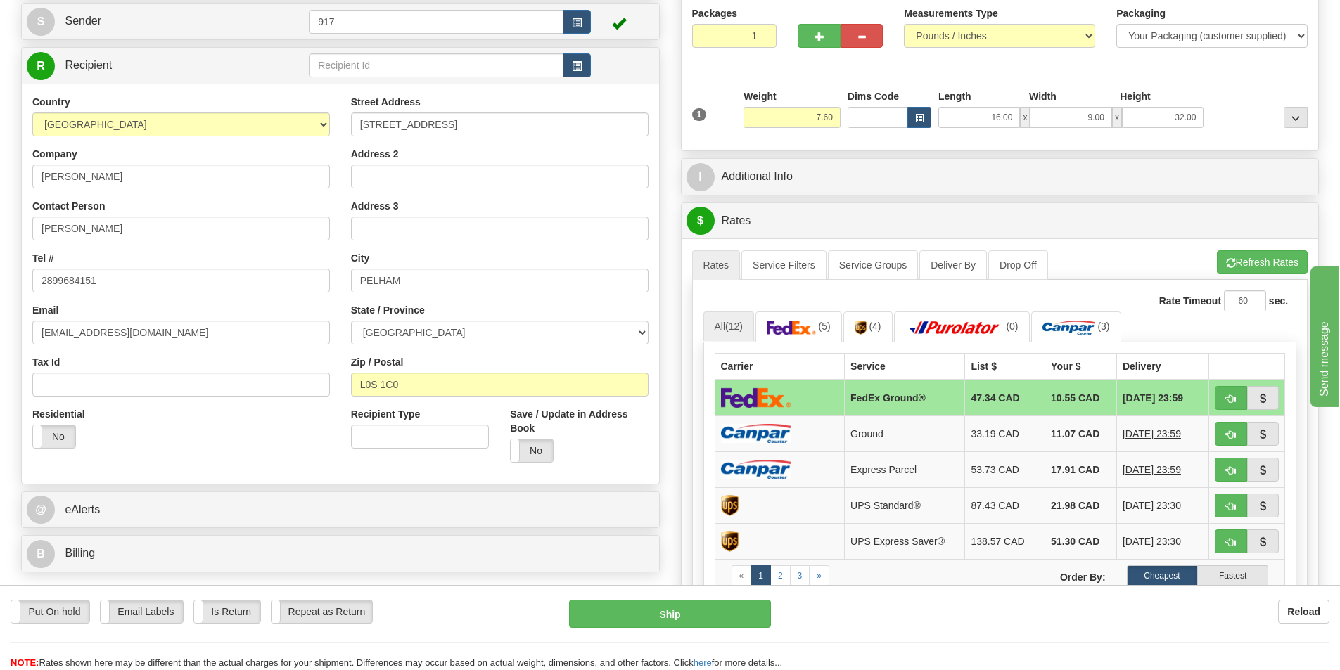
click at [800, 400] on td at bounding box center [779, 398] width 130 height 37
click at [658, 610] on button "Ship" at bounding box center [670, 614] width 202 height 28
type input "92"
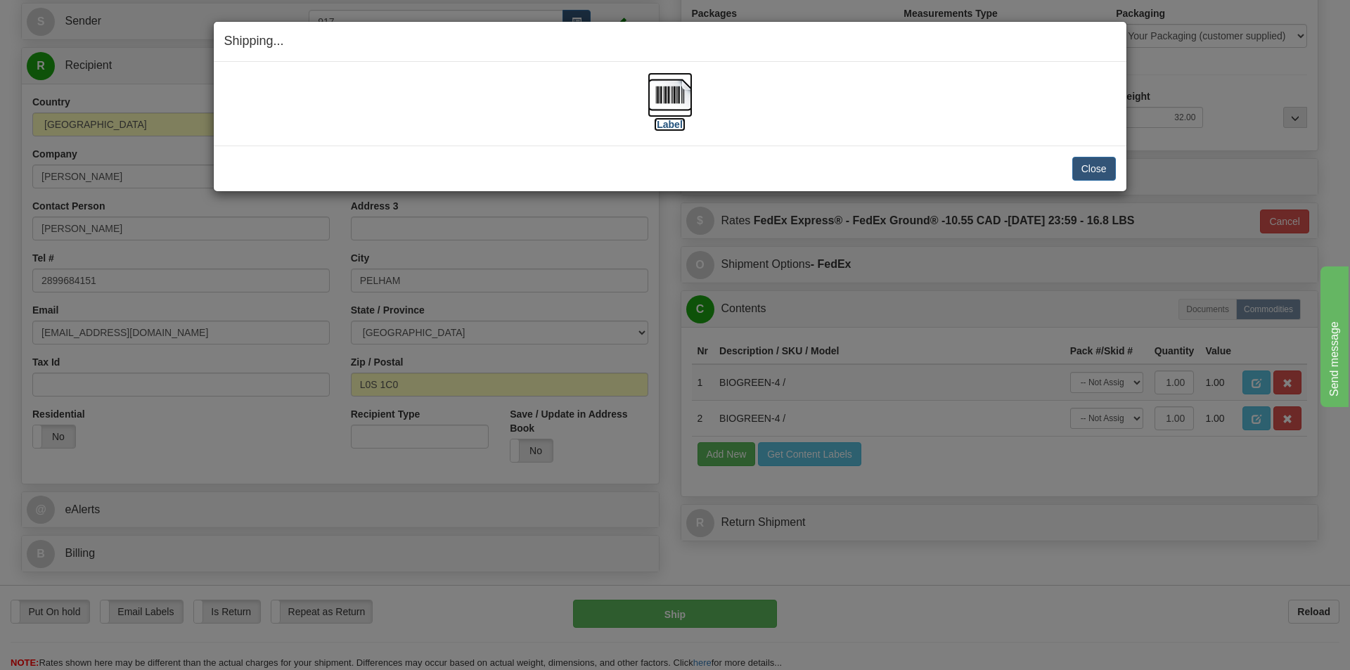
click at [659, 96] on img at bounding box center [670, 94] width 45 height 45
click at [1091, 171] on button "Close" at bounding box center [1094, 169] width 44 height 24
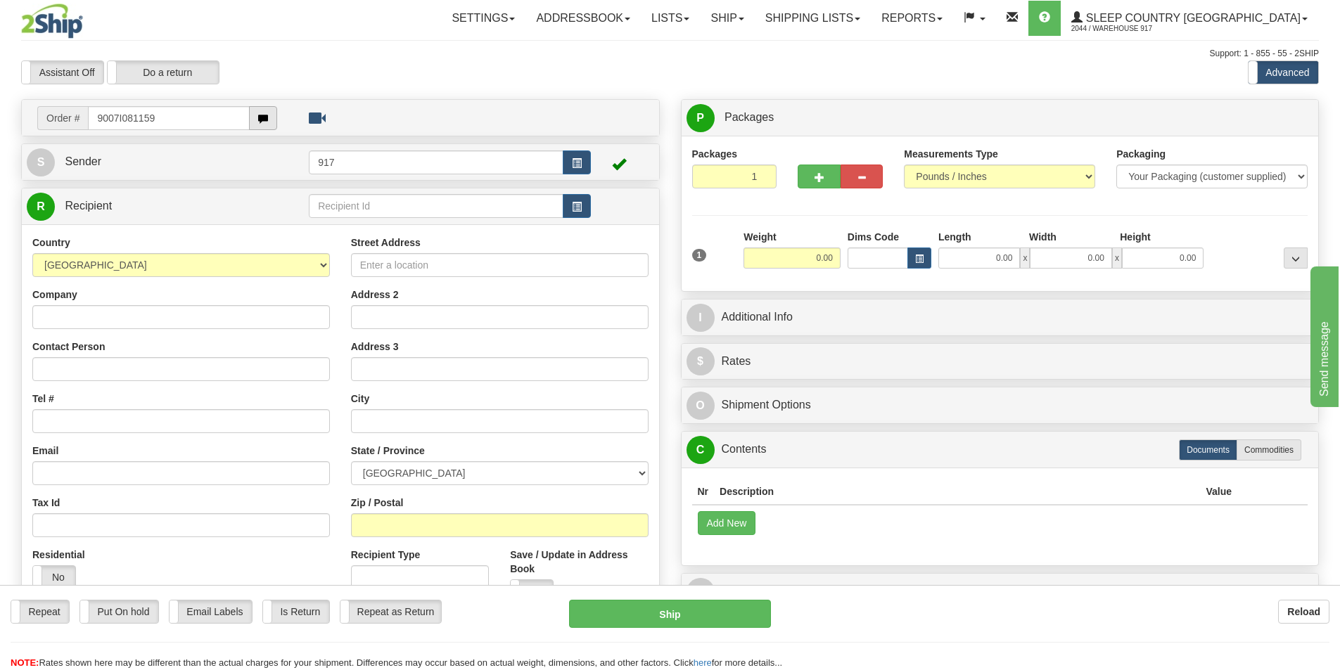
type input "9007I081159"
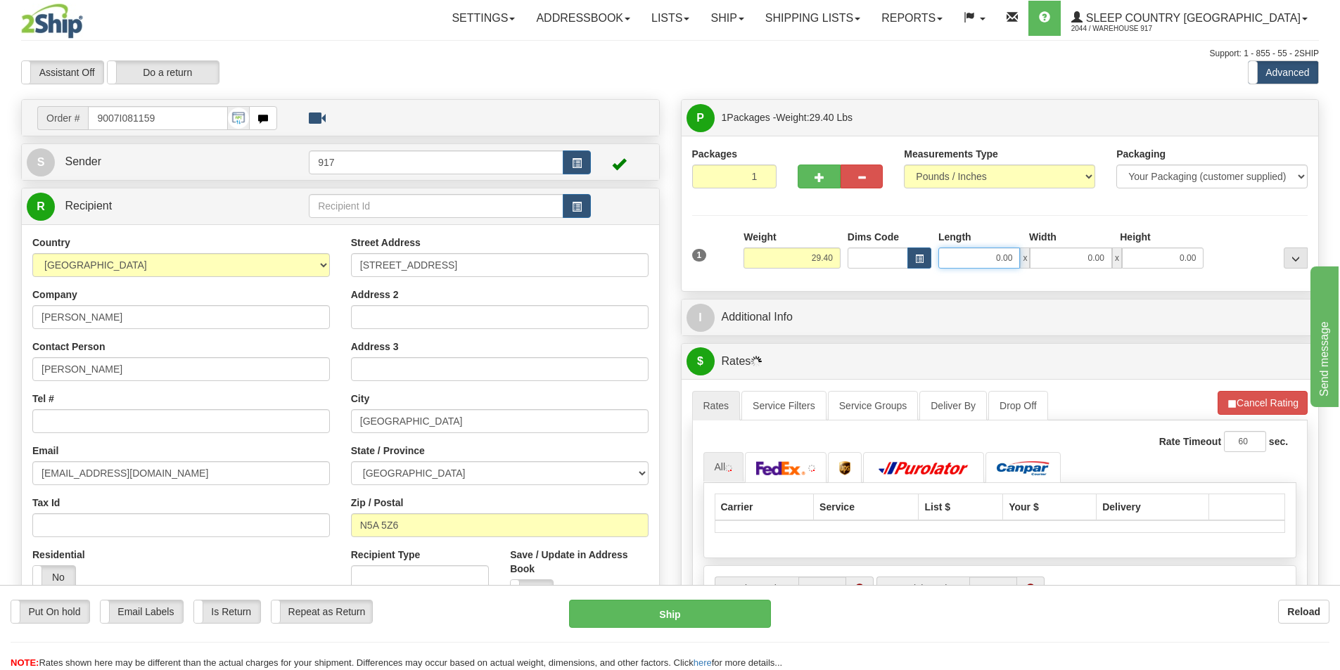
click at [980, 254] on input "0.00" at bounding box center [979, 258] width 82 height 21
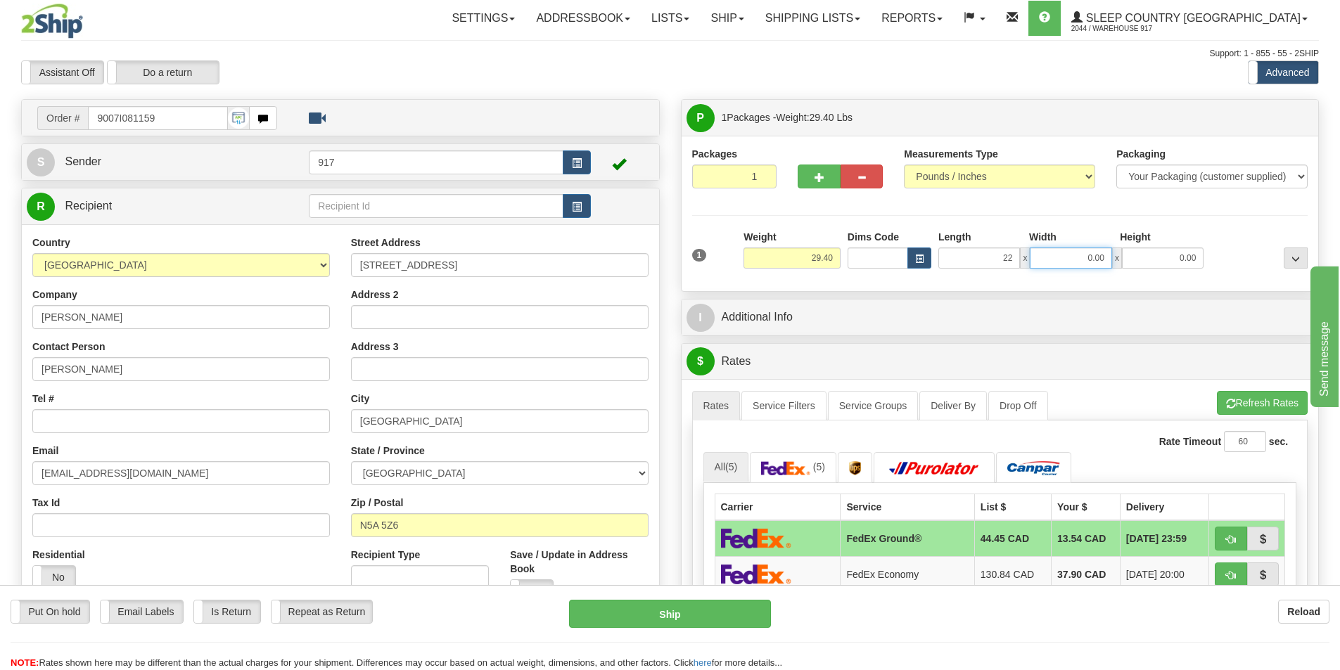
type input "22.00"
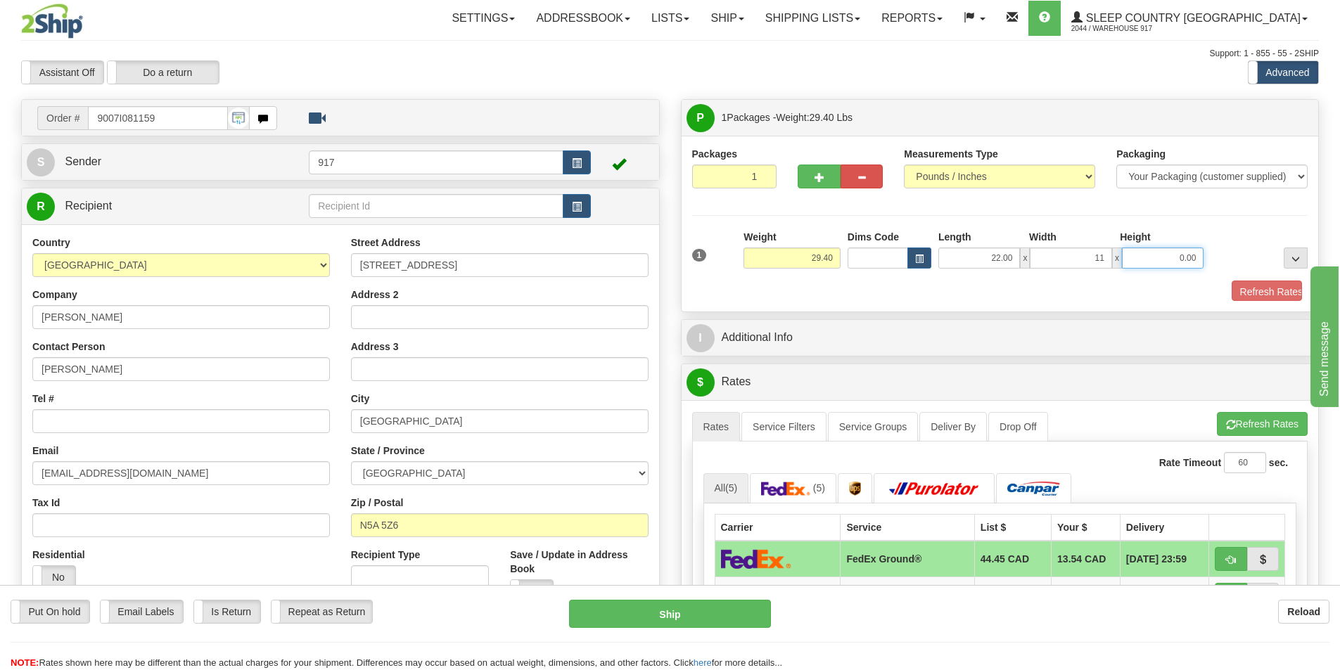
type input "11.00"
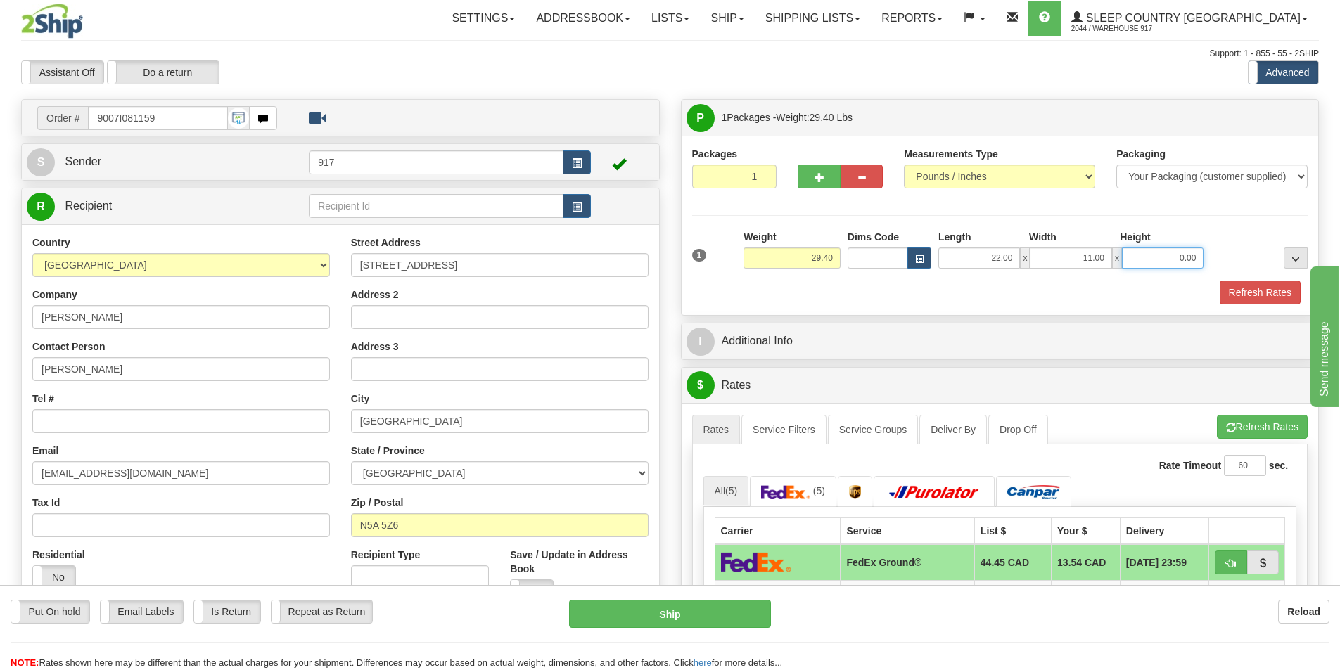
type input "9"
type input "19.00"
click at [1259, 299] on button "Refresh Rates" at bounding box center [1259, 293] width 81 height 24
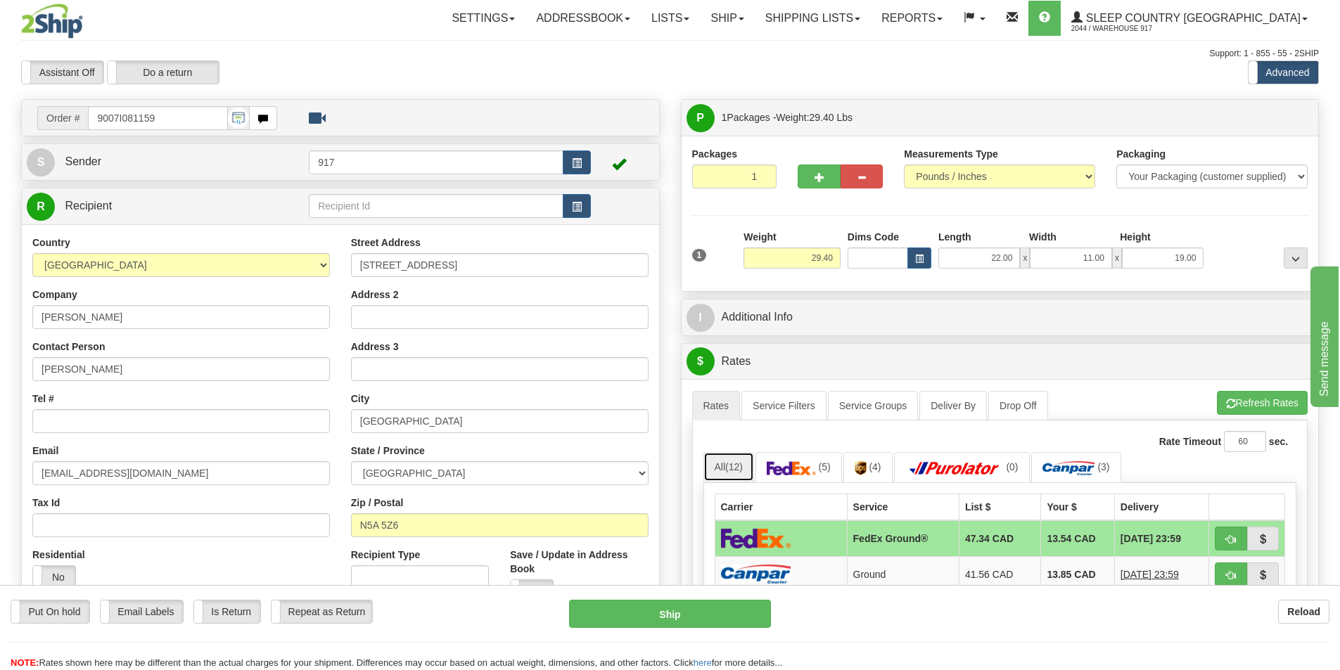
click at [732, 466] on span "(12)" at bounding box center [734, 466] width 18 height 11
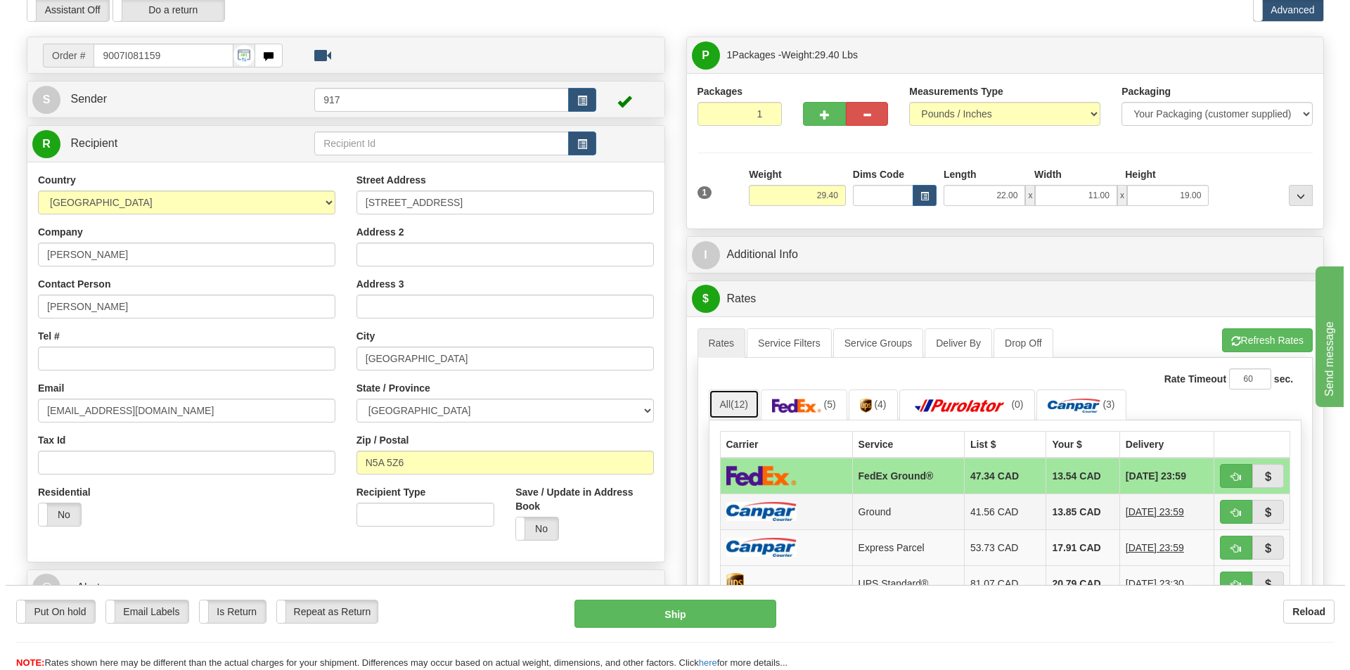
scroll to position [141, 0]
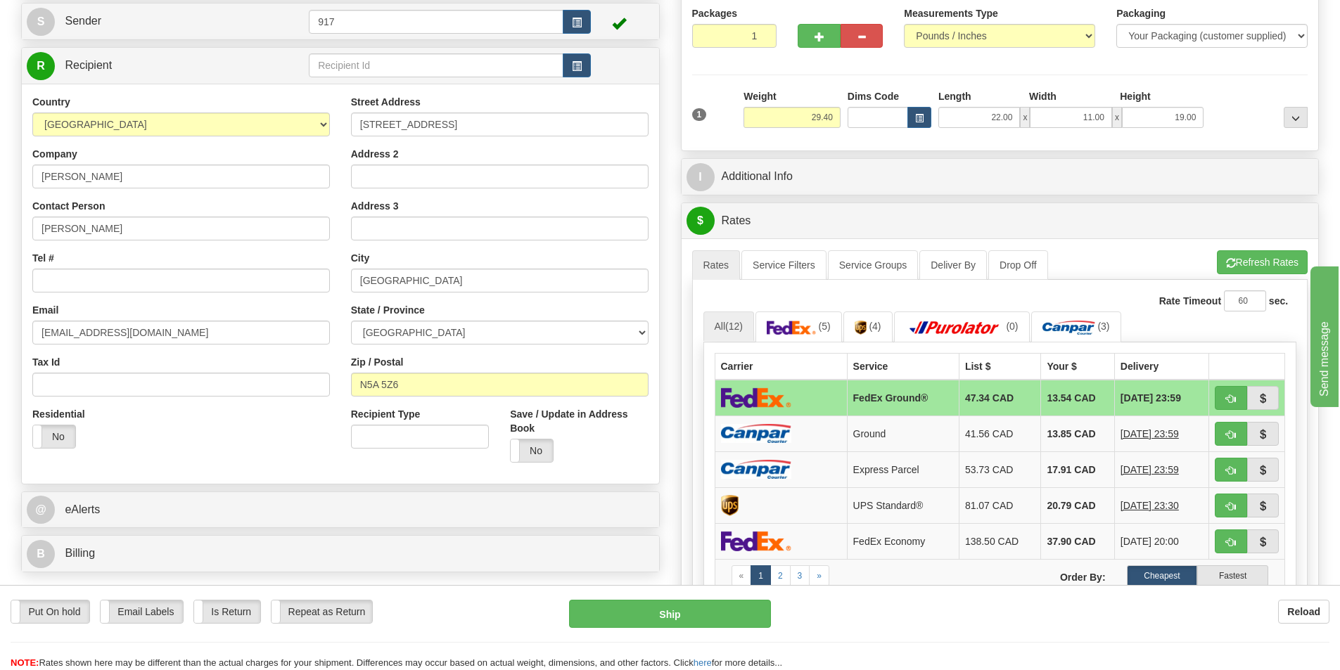
click at [801, 394] on td at bounding box center [780, 398] width 132 height 37
click at [681, 608] on button "Ship" at bounding box center [670, 614] width 202 height 28
type input "92"
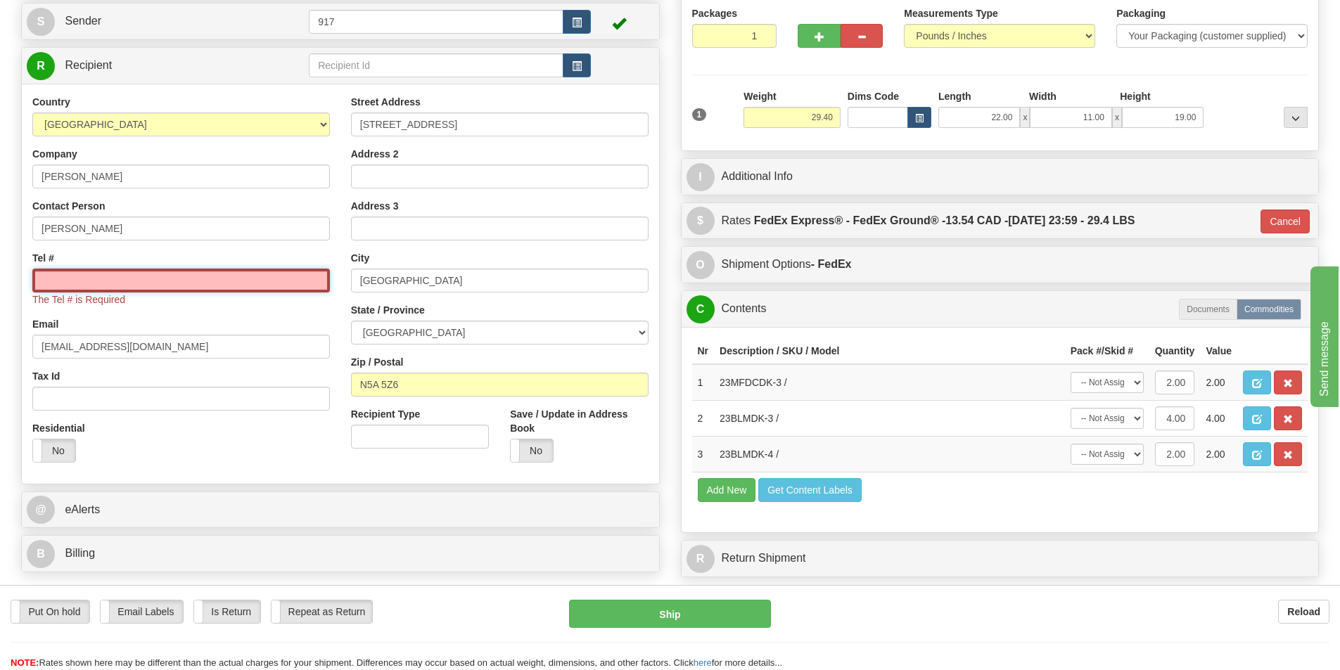
click at [224, 275] on input "Tel #" at bounding box center [180, 281] width 297 height 24
type input "1234567891"
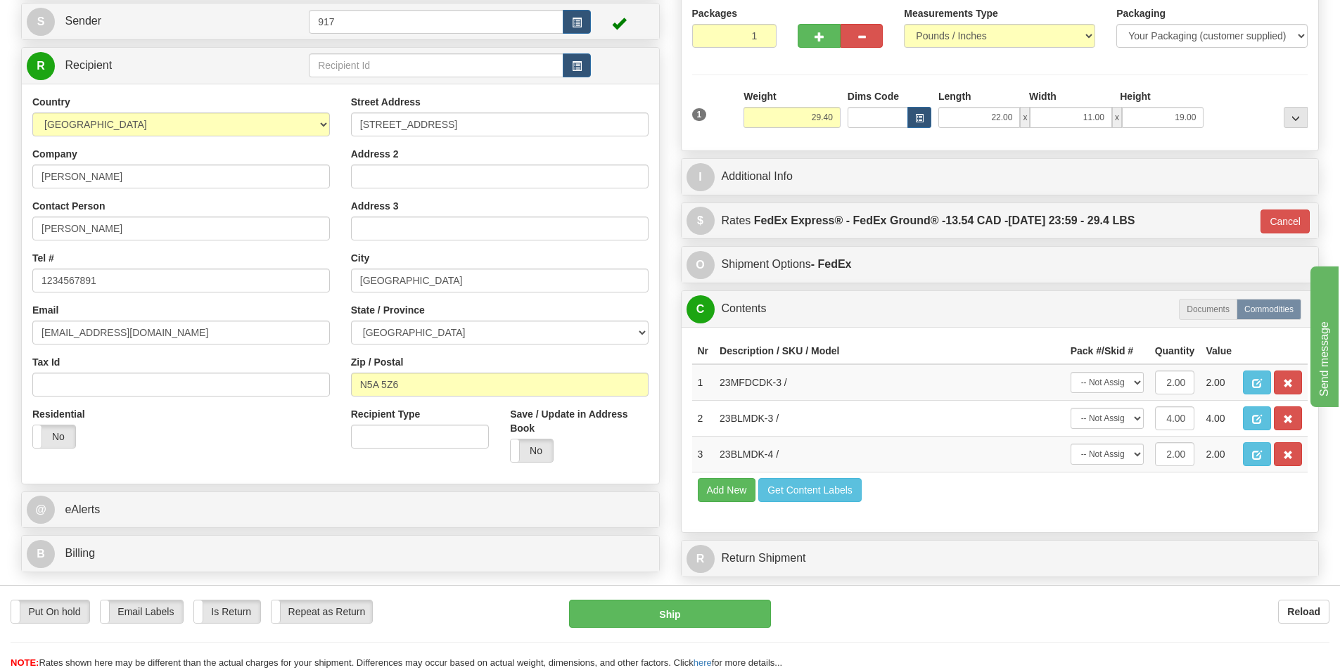
drag, startPoint x: 766, startPoint y: 290, endPoint x: 768, endPoint y: 279, distance: 10.8
click at [766, 289] on div "P Packages 1 Packages - Weight: 29.40 Lbs Shipment Level Shipm. Package Level P…" at bounding box center [1000, 272] width 660 height 626
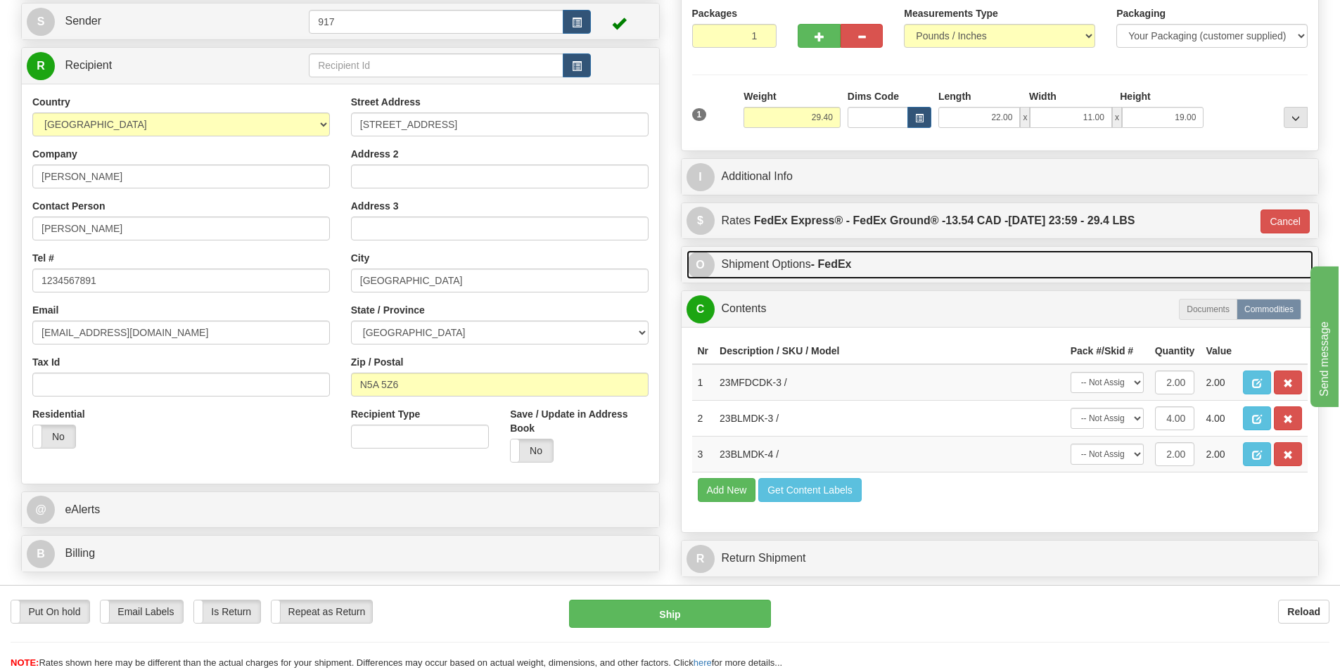
click at [772, 274] on link "O Shipment Options - FedEx" at bounding box center [999, 264] width 627 height 29
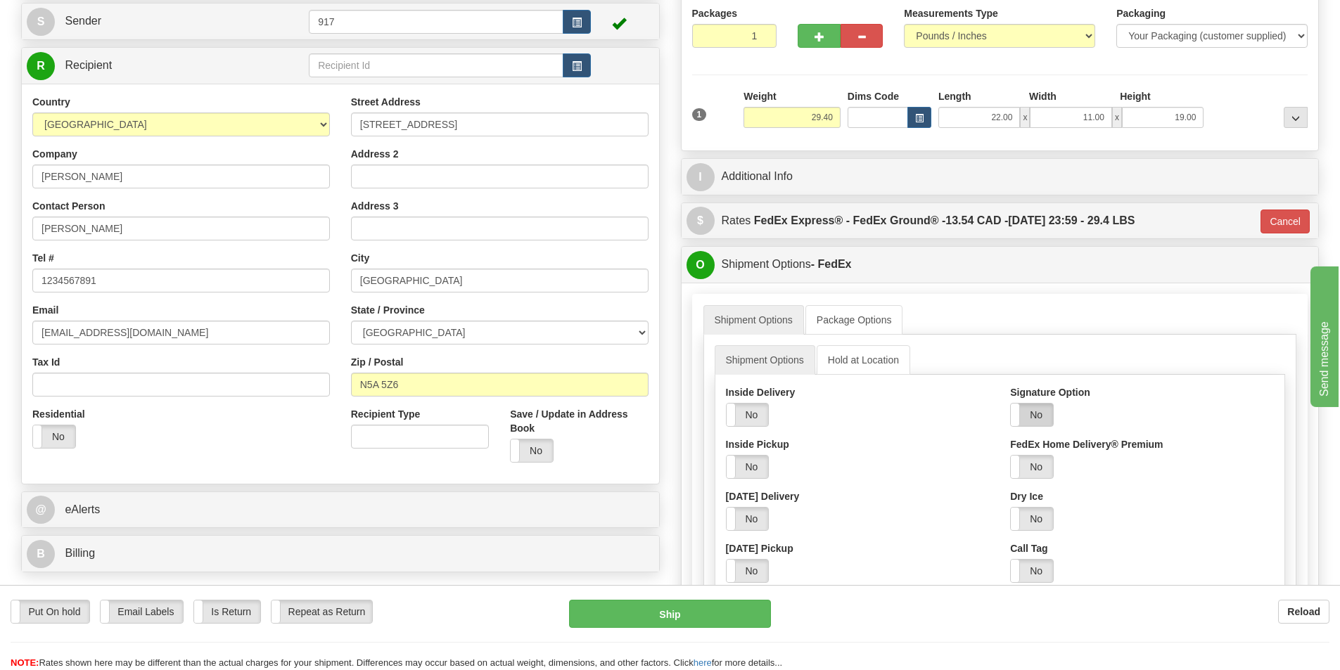
click at [1044, 409] on label "No" at bounding box center [1032, 415] width 42 height 23
click at [1039, 459] on select "Adult Direct Indirect No Signature Required Service Default" at bounding box center [1070, 467] width 121 height 24
select select "2"
click at [1010, 455] on select "Adult Direct Indirect No Signature Required Service Default" at bounding box center [1070, 467] width 121 height 24
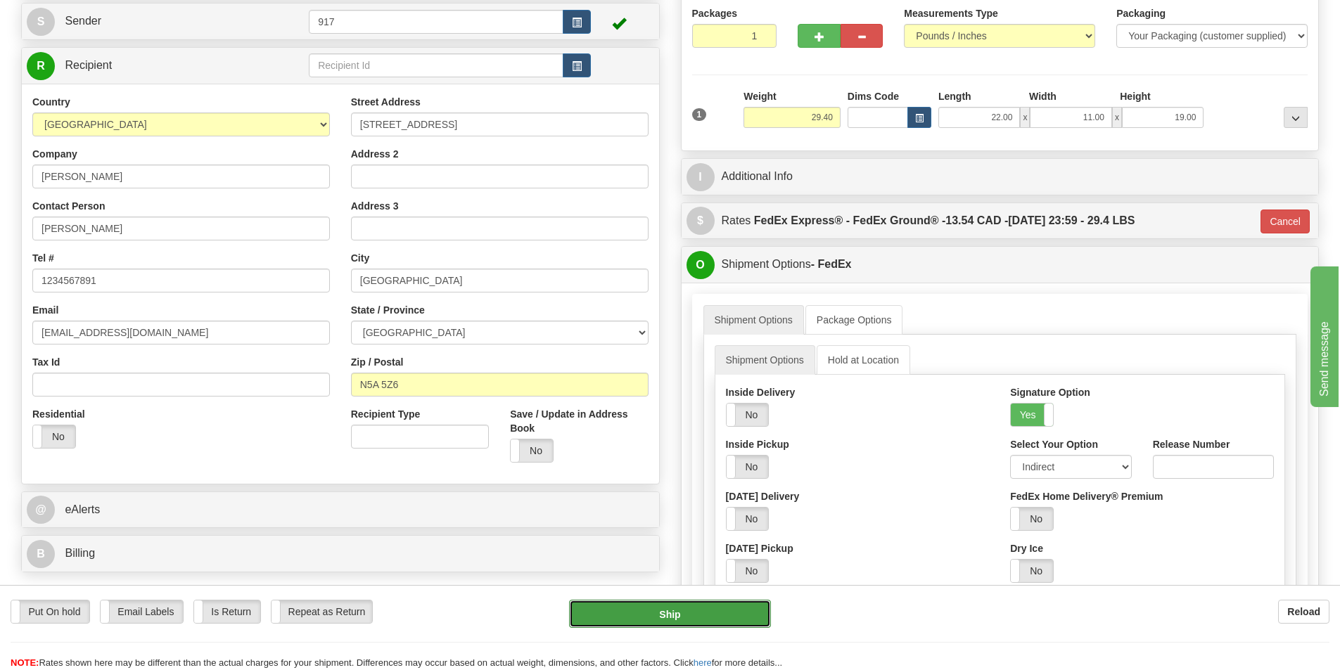
click at [709, 617] on button "Ship" at bounding box center [670, 614] width 202 height 28
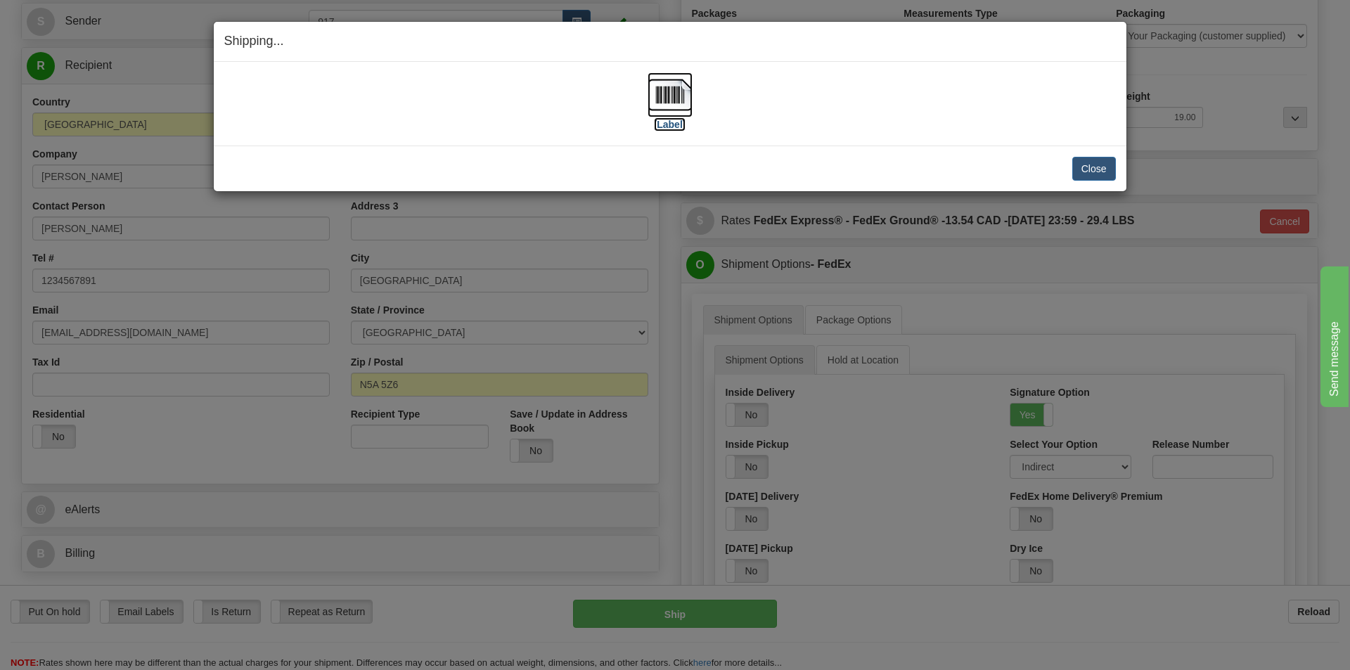
click at [663, 95] on img at bounding box center [670, 94] width 45 height 45
click at [1087, 175] on button "Close" at bounding box center [1094, 169] width 44 height 24
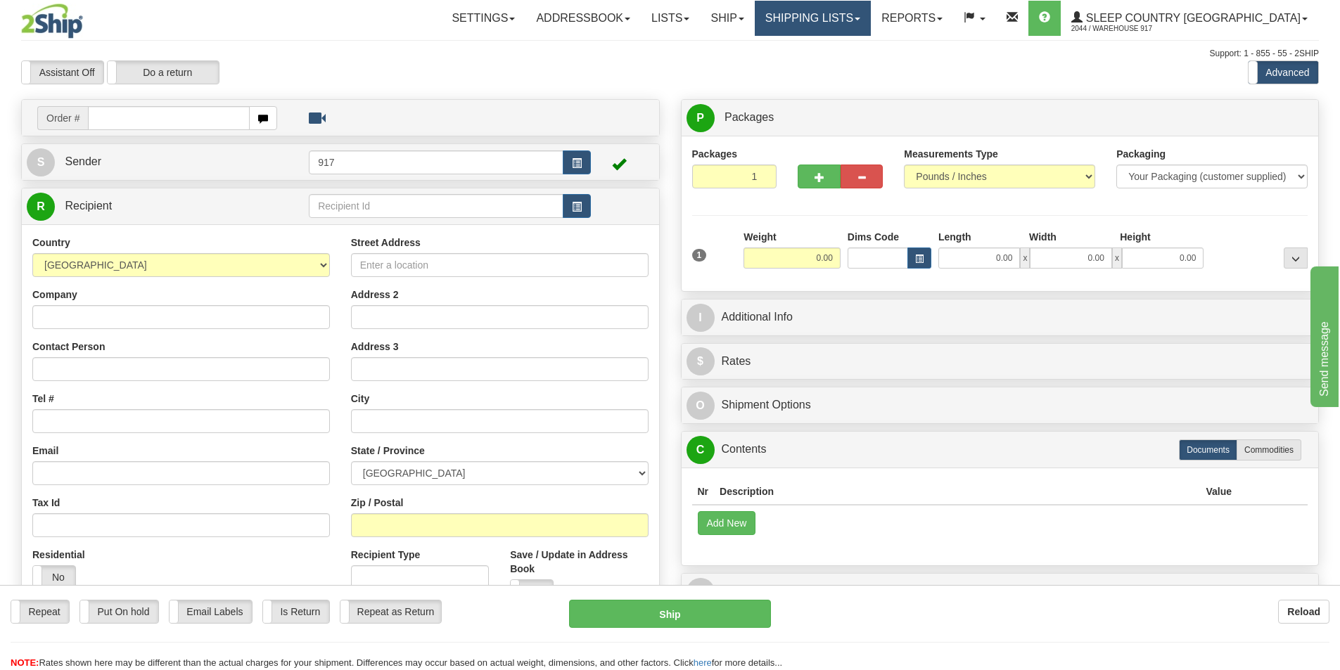
click at [871, 3] on link "Shipping lists" at bounding box center [813, 18] width 116 height 35
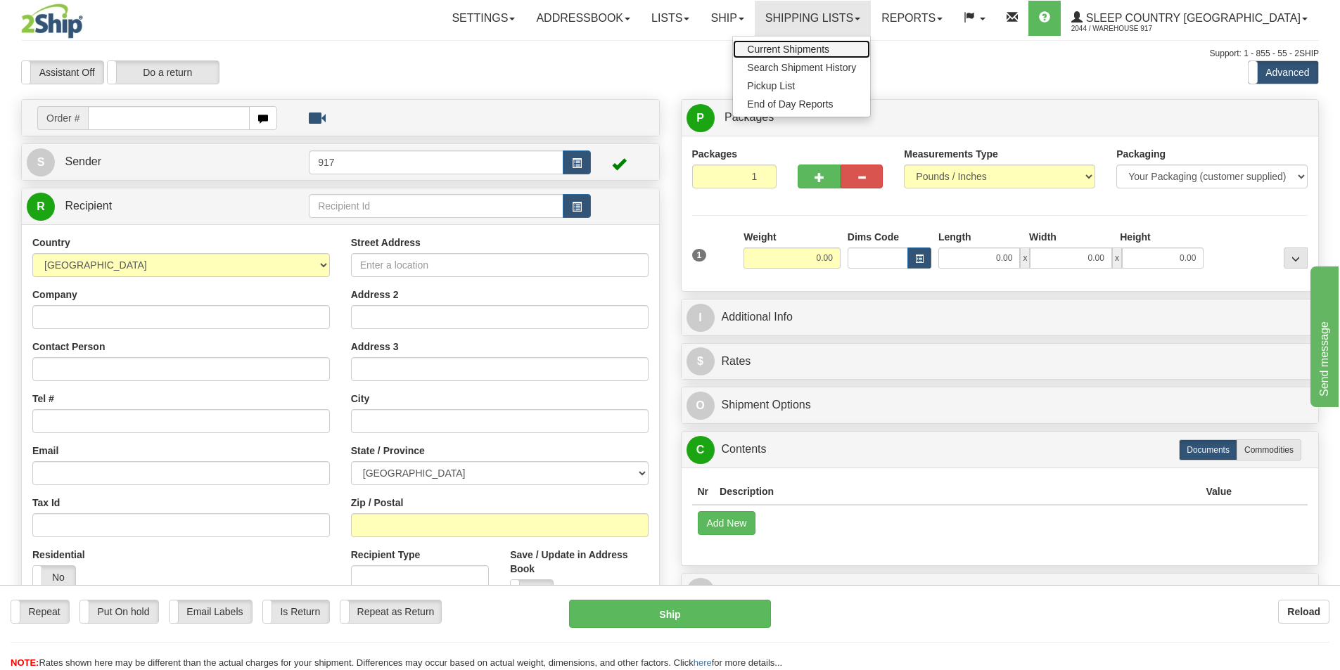
click at [829, 46] on span "Current Shipments" at bounding box center [788, 49] width 82 height 11
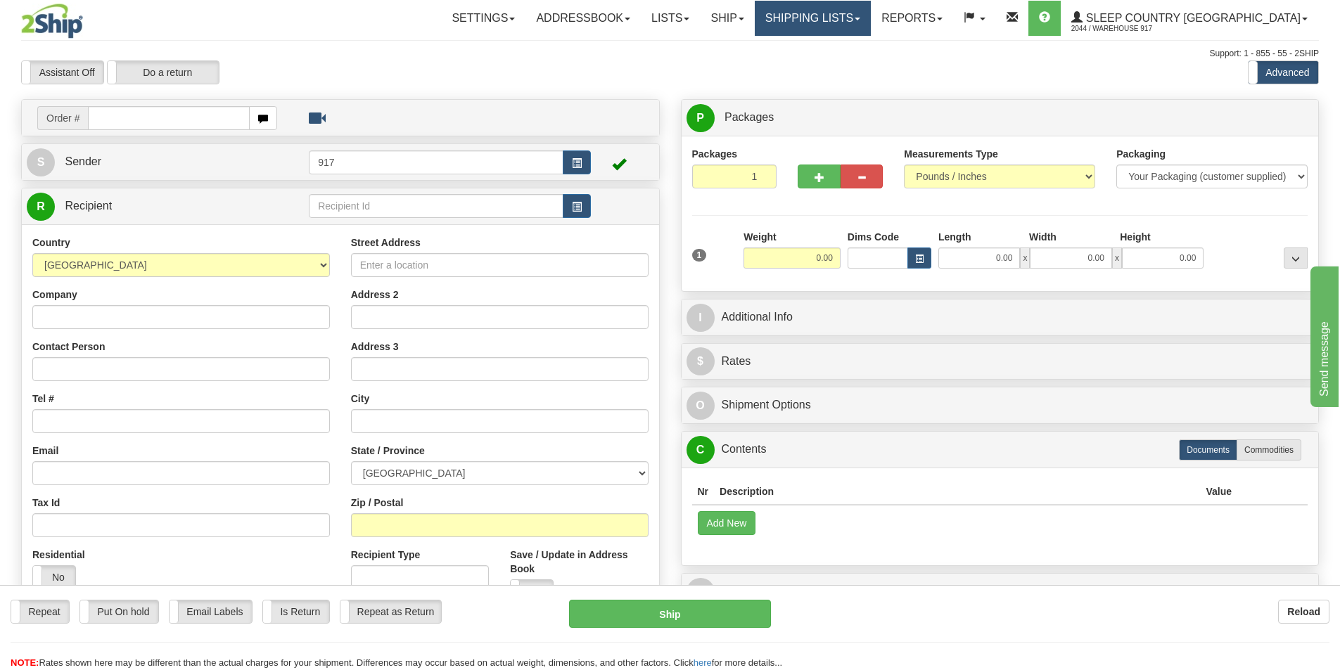
click at [847, 15] on link "Shipping lists" at bounding box center [813, 18] width 116 height 35
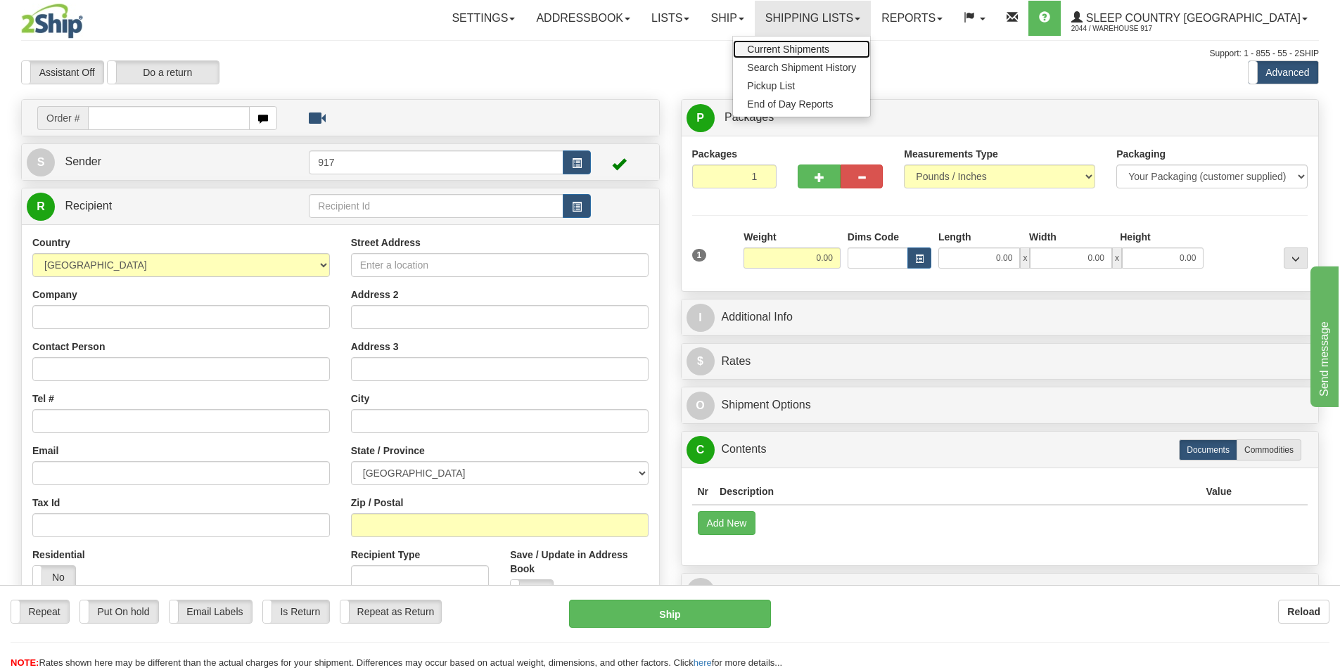
click at [829, 49] on span "Current Shipments" at bounding box center [788, 49] width 82 height 11
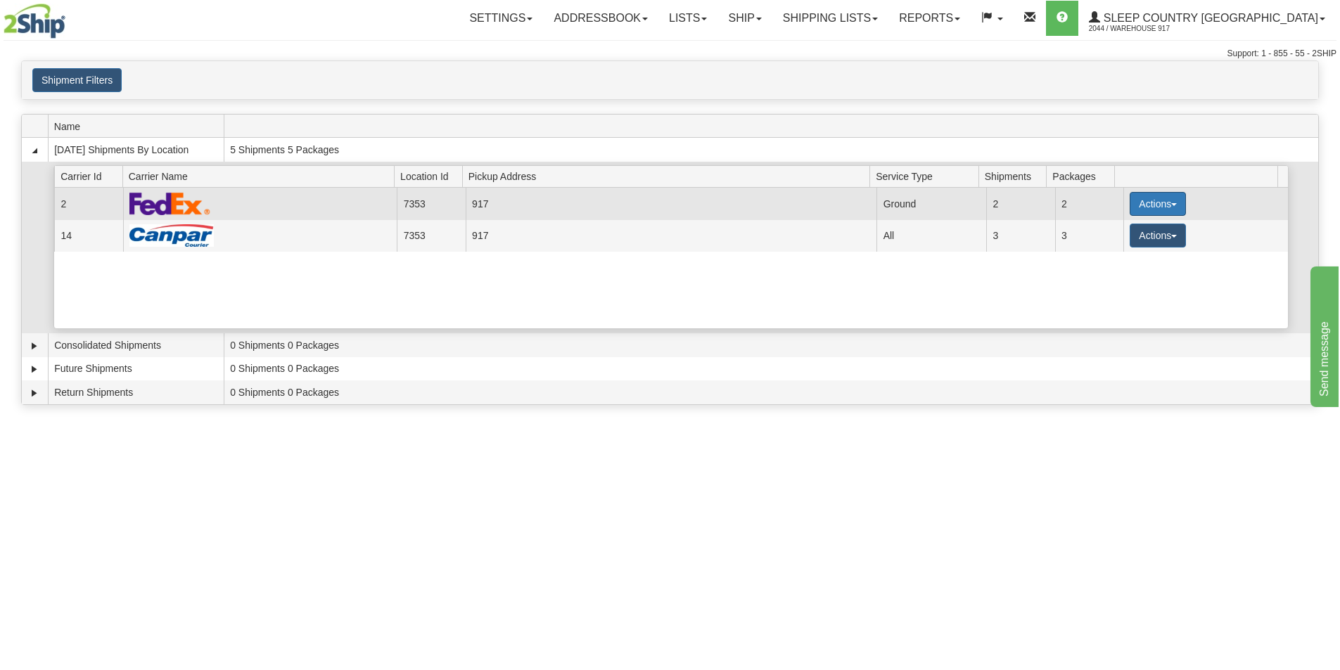
click at [1139, 196] on button "Actions" at bounding box center [1157, 204] width 56 height 24
click at [1127, 246] on link "Close" at bounding box center [1128, 249] width 113 height 18
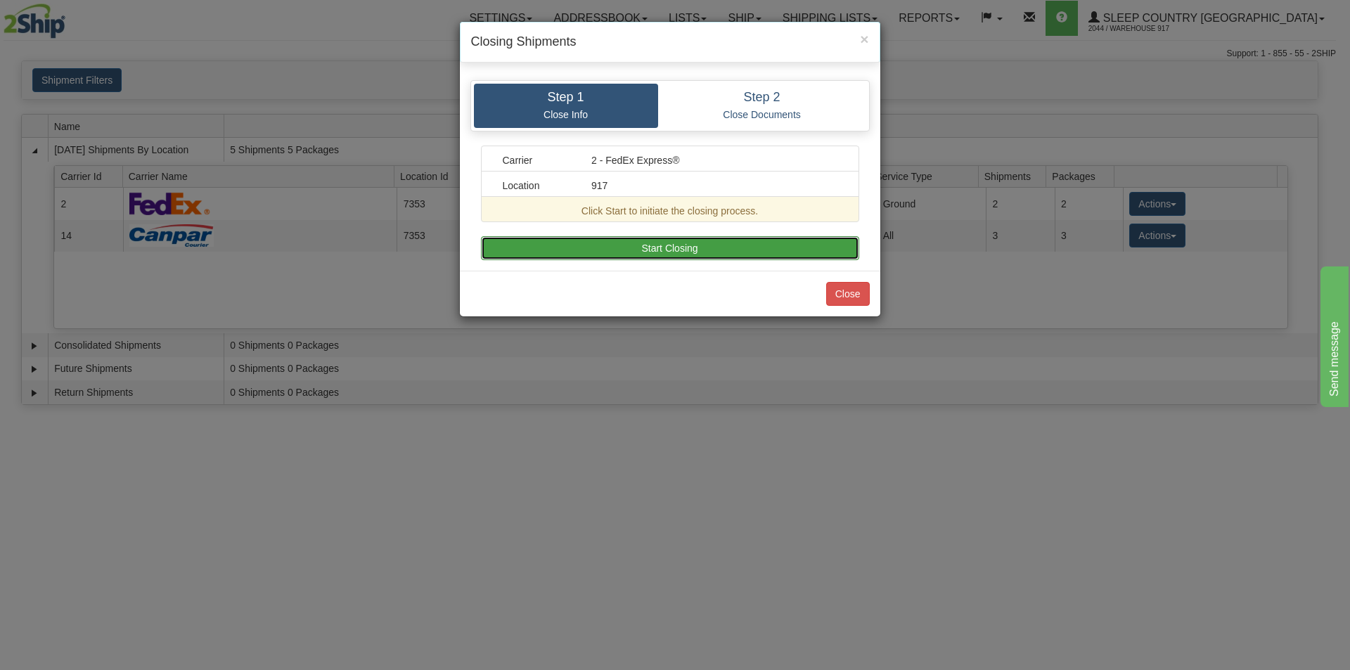
click at [750, 245] on button "Start Closing" at bounding box center [670, 248] width 378 height 24
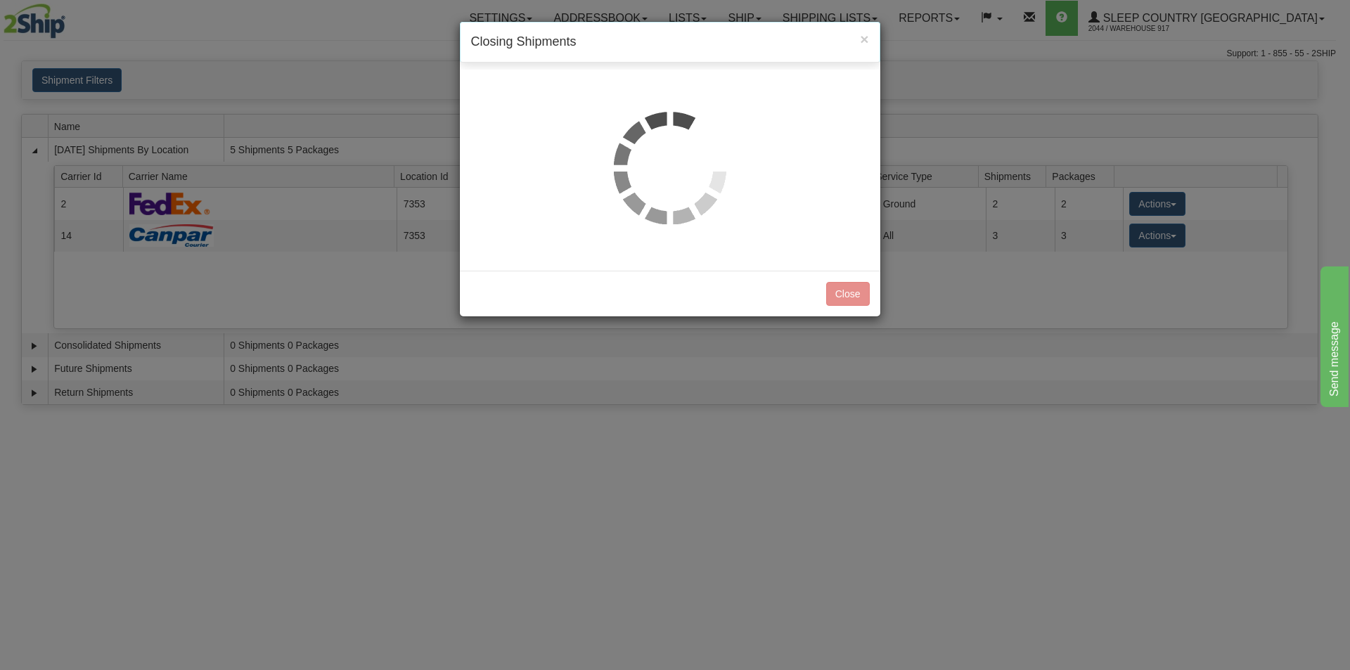
click at [886, 470] on div "× Closing Shipments Step 1 Close Info Step 2 Close Documents Carrier 2 - FedEx …" at bounding box center [675, 335] width 1350 height 670
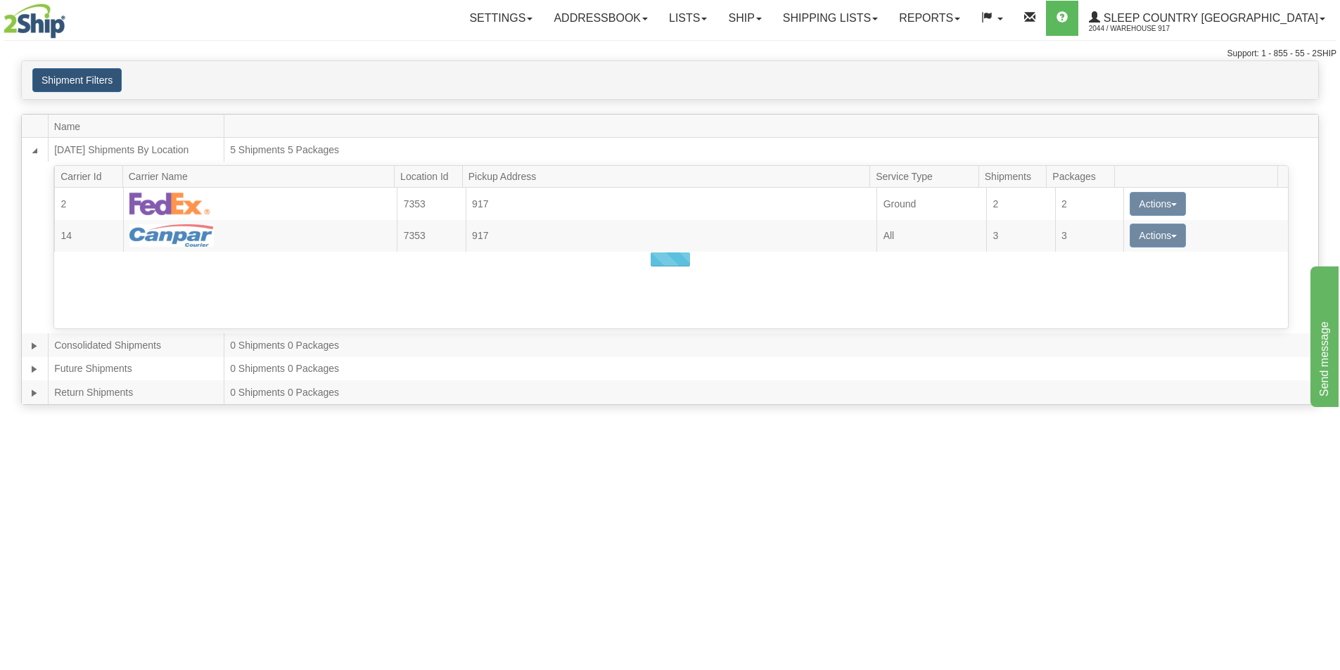
click at [904, 338] on div at bounding box center [670, 260] width 1296 height 290
click at [937, 287] on div at bounding box center [670, 260] width 1296 height 290
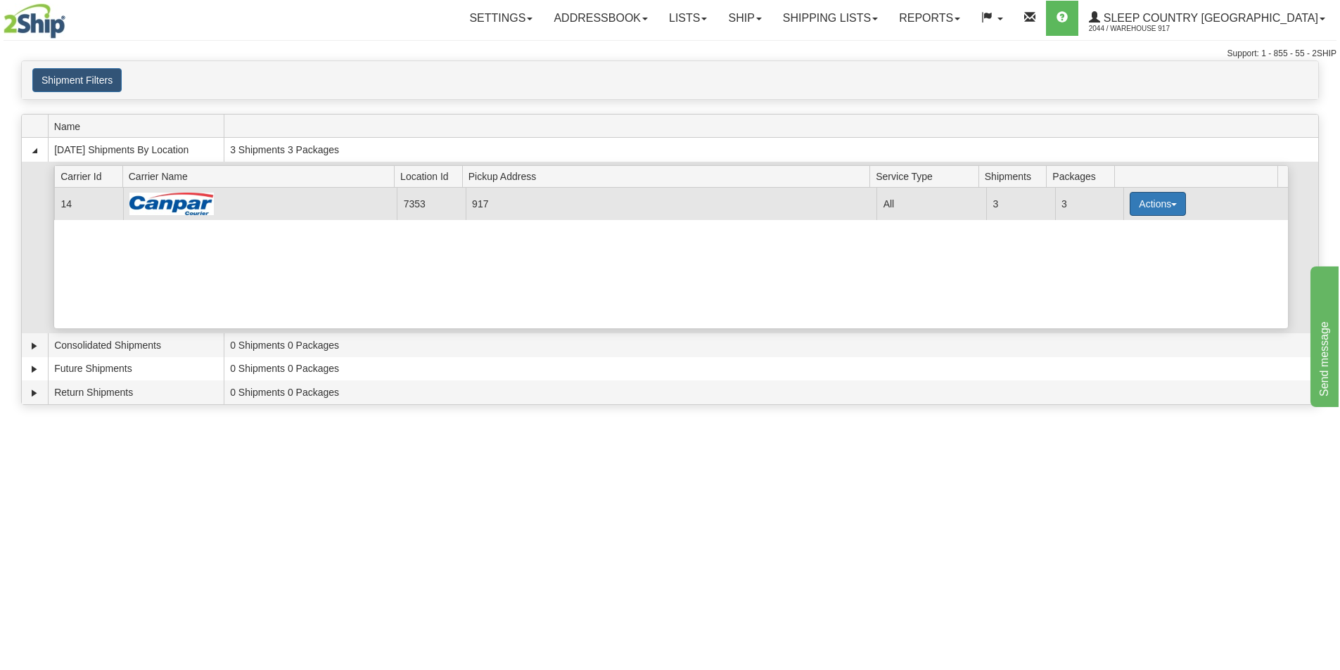
click at [1145, 210] on button "Actions" at bounding box center [1157, 204] width 56 height 24
click at [1110, 249] on span "Close" at bounding box center [1102, 248] width 32 height 10
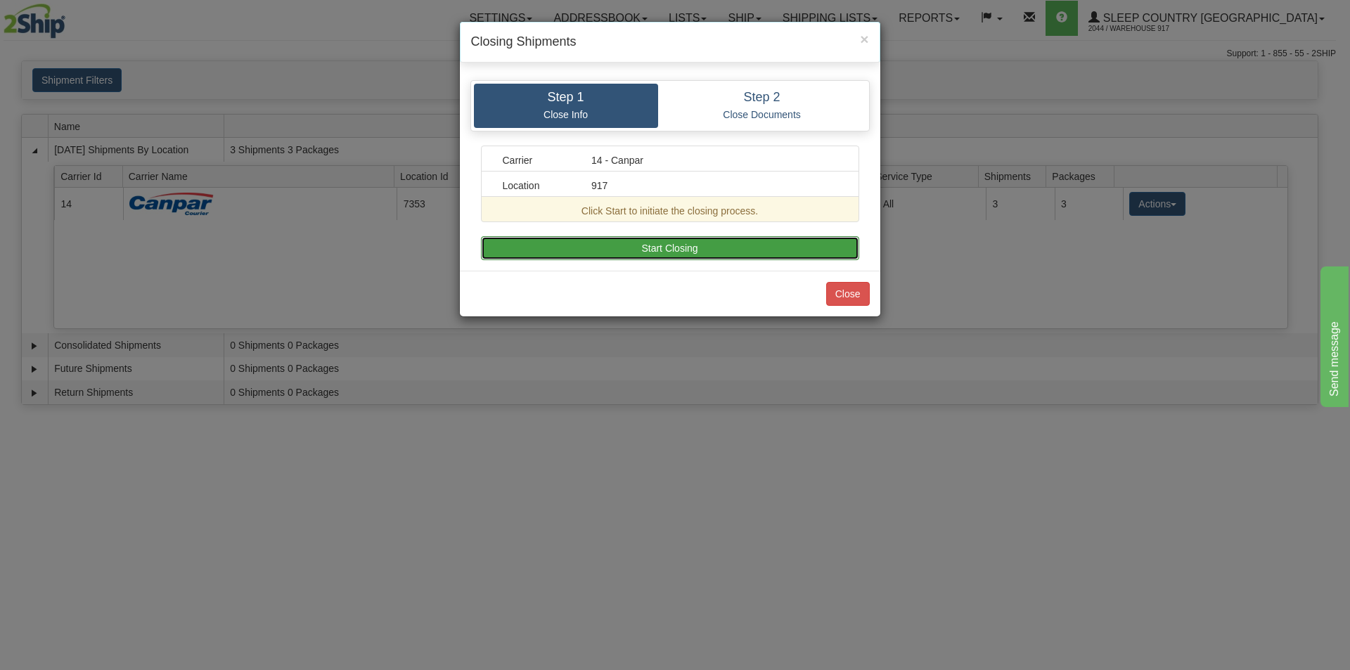
click at [740, 239] on button "Start Closing" at bounding box center [670, 248] width 378 height 24
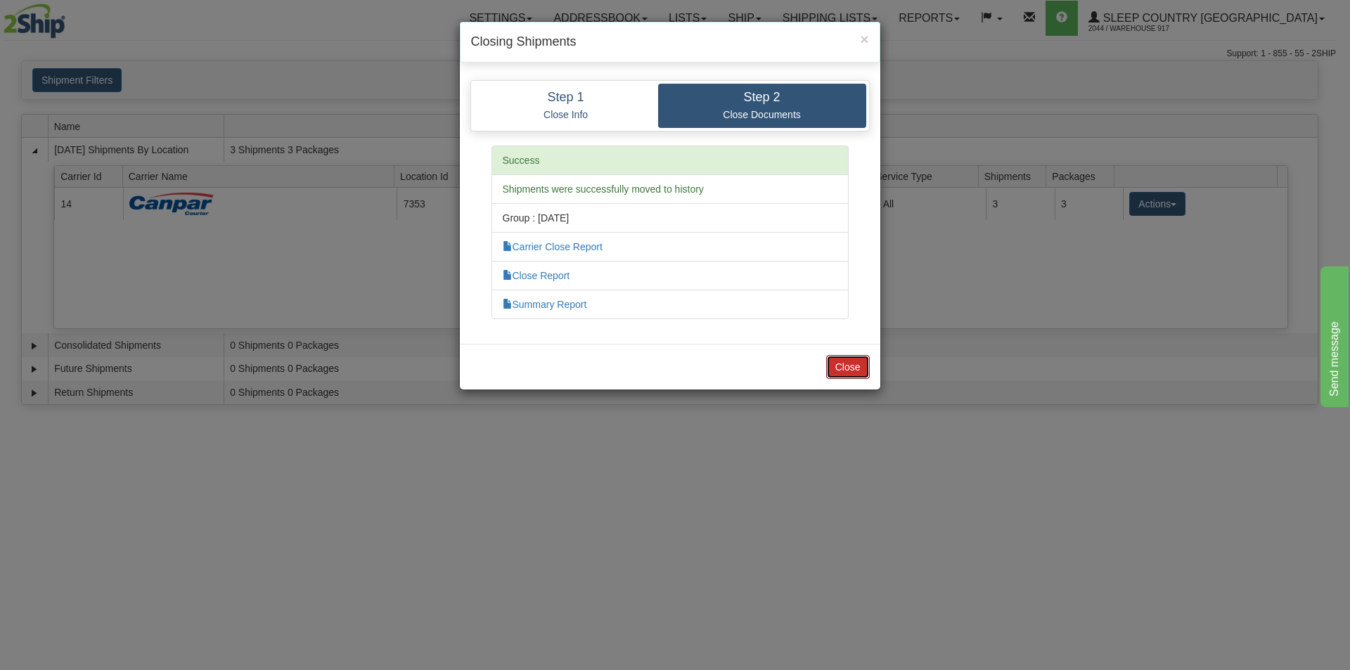
click at [847, 373] on button "Close" at bounding box center [848, 367] width 44 height 24
